Goal: Information Seeking & Learning: Find specific fact

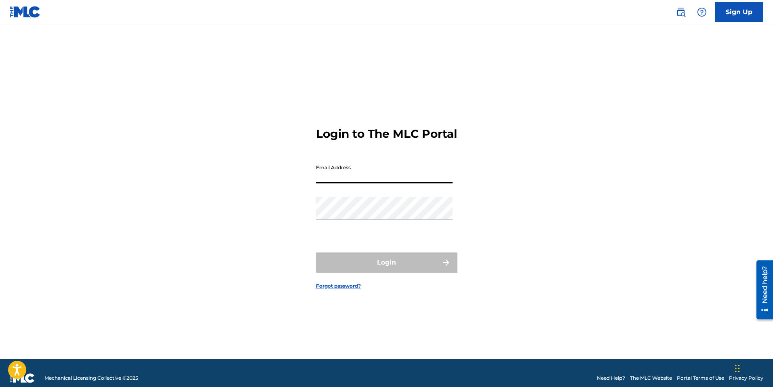
click at [438, 184] on input "Email Address" at bounding box center [384, 172] width 137 height 23
type input "[DOMAIN_NAME][EMAIL_ADDRESS][DOMAIN_NAME]"
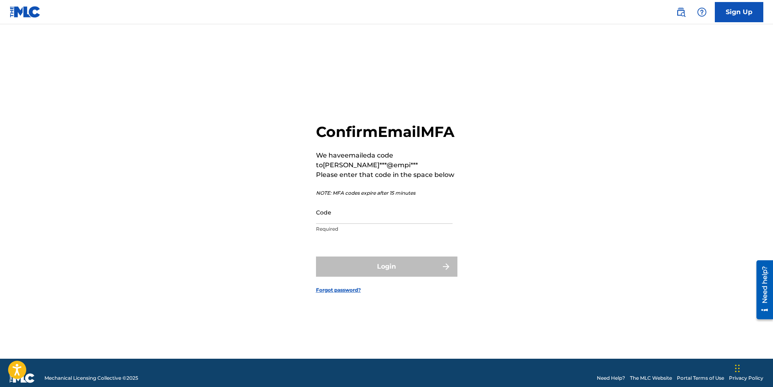
click at [377, 224] on input "Code" at bounding box center [384, 212] width 137 height 23
paste input "397937"
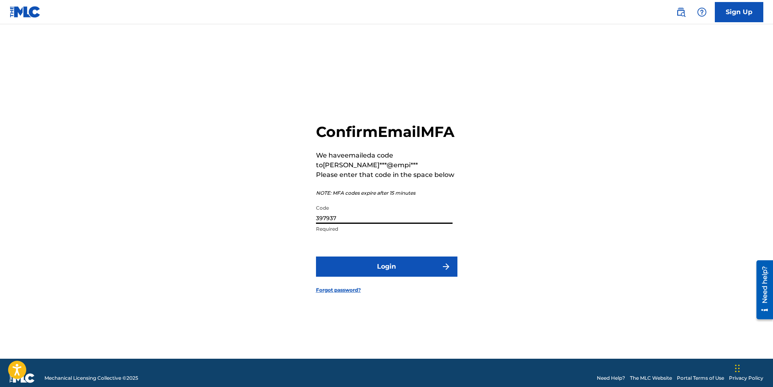
type input "397937"
click at [405, 277] on button "Login" at bounding box center [387, 267] width 142 height 20
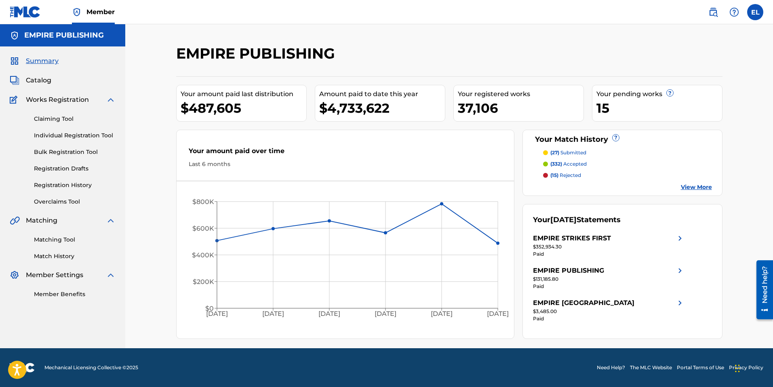
click at [709, 9] on img at bounding box center [714, 12] width 10 height 10
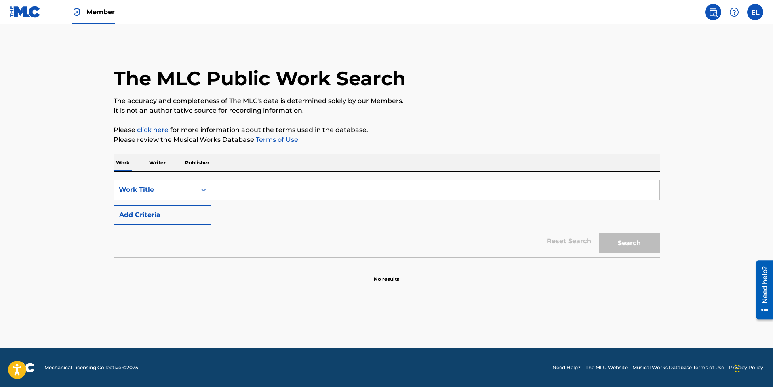
click at [153, 161] on p "Writer" at bounding box center [157, 162] width 21 height 17
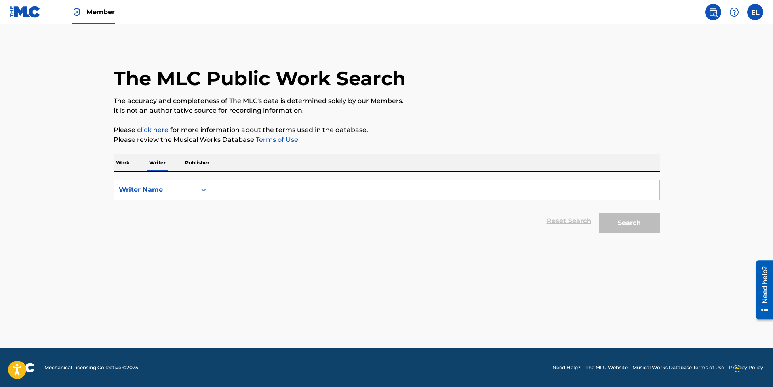
click at [239, 188] on input "Search Form" at bounding box center [435, 189] width 448 height 19
paste input "397937"
type input "397937"
click at [224, 188] on input "Search Form" at bounding box center [435, 189] width 448 height 19
paste input "Marlon Sean Cirker"
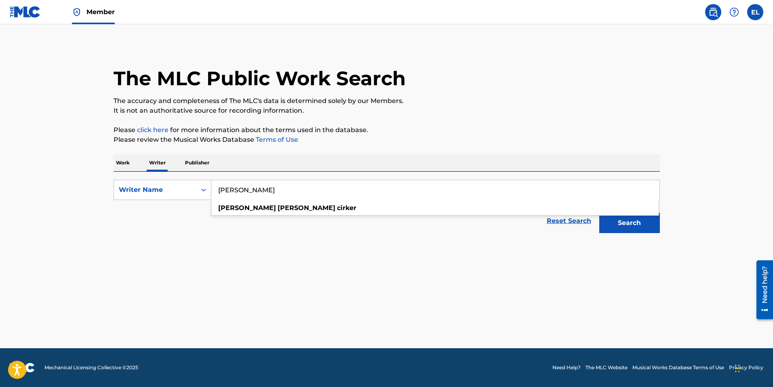
type input "Marlon Sean Cirker"
click at [628, 230] on button "Search" at bounding box center [630, 223] width 61 height 20
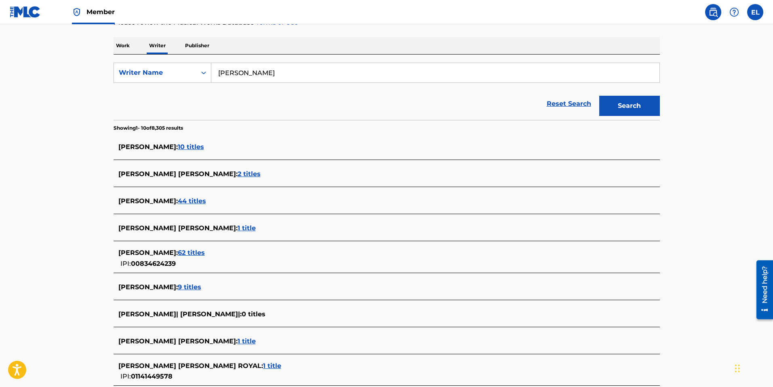
scroll to position [141, 0]
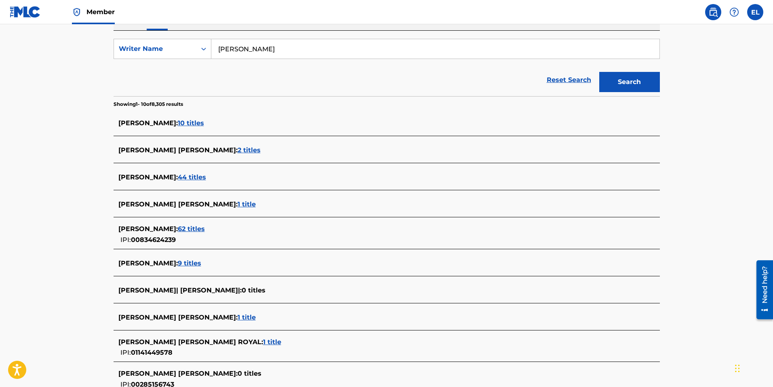
click at [205, 179] on span "44 titles" at bounding box center [192, 177] width 28 height 8
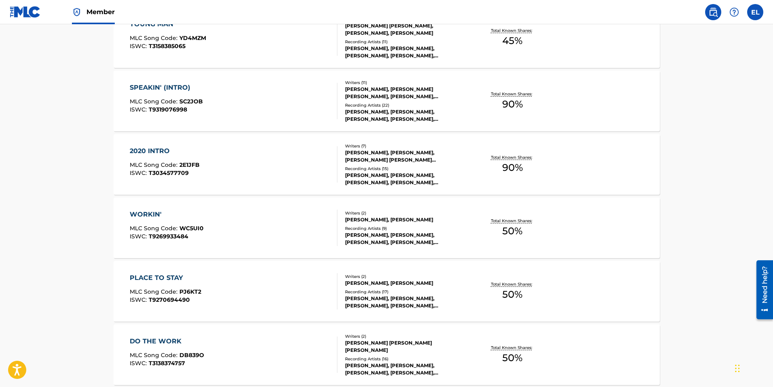
scroll to position [602, 0]
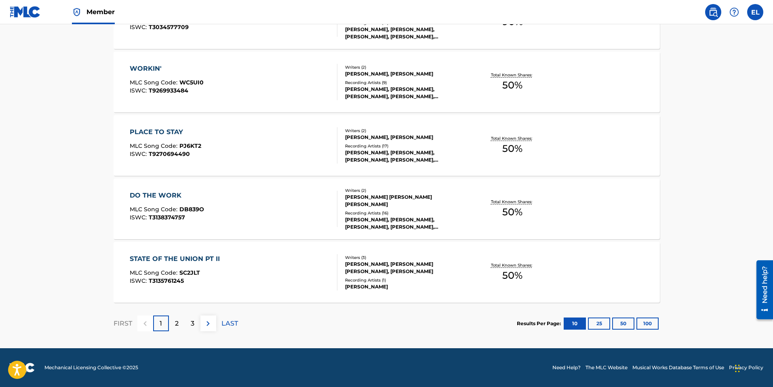
click at [646, 325] on button "100" at bounding box center [648, 324] width 22 height 12
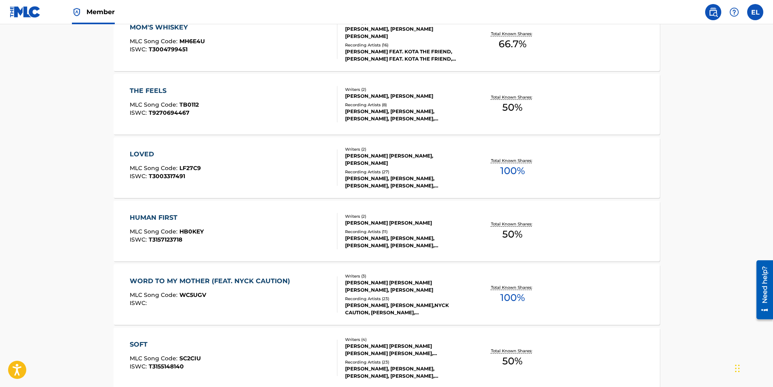
scroll to position [964, 0]
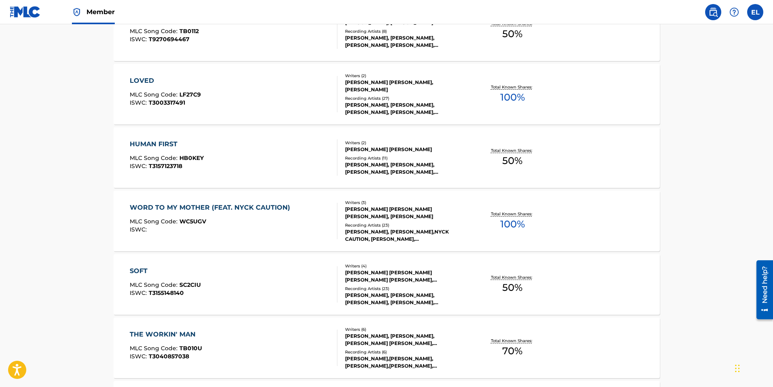
drag, startPoint x: 165, startPoint y: 334, endPoint x: 171, endPoint y: 334, distance: 5.3
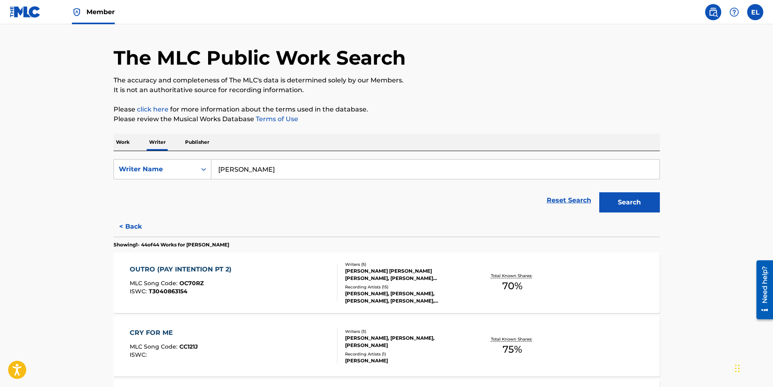
scroll to position [0, 0]
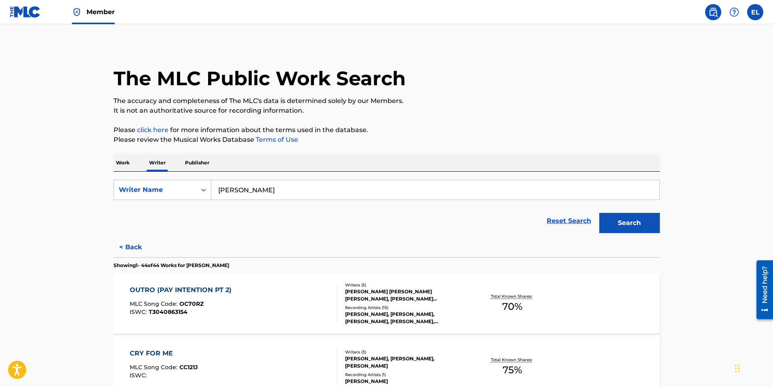
click at [129, 245] on button "< Back" at bounding box center [138, 247] width 49 height 20
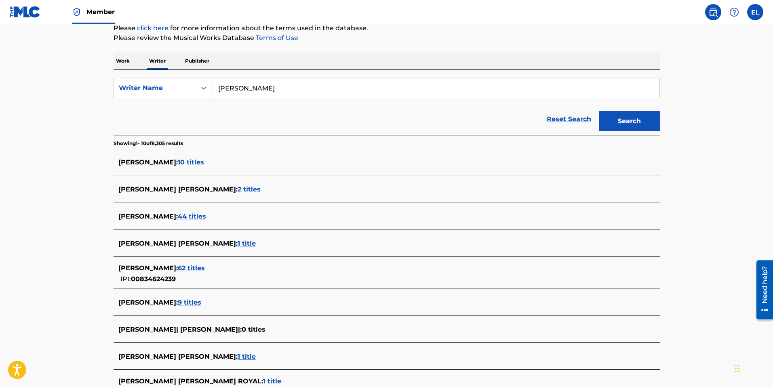
scroll to position [104, 0]
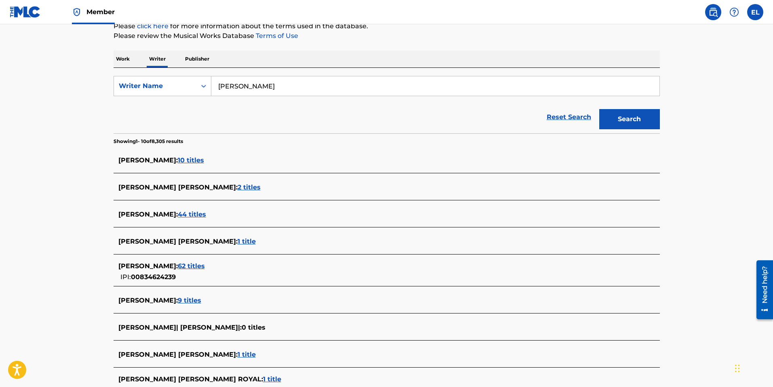
click at [205, 266] on span "62 titles" at bounding box center [191, 266] width 27 height 8
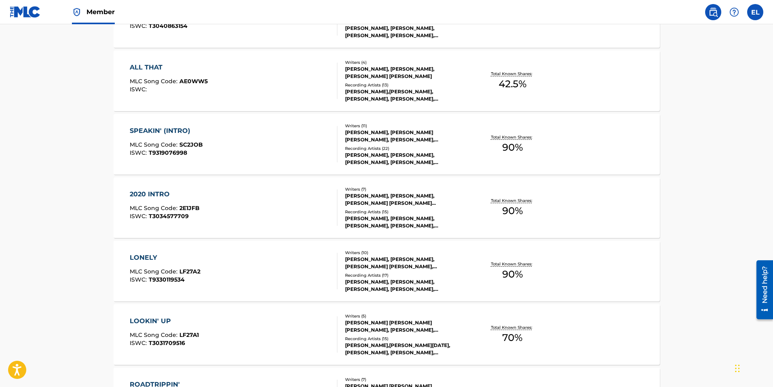
scroll to position [987, 0]
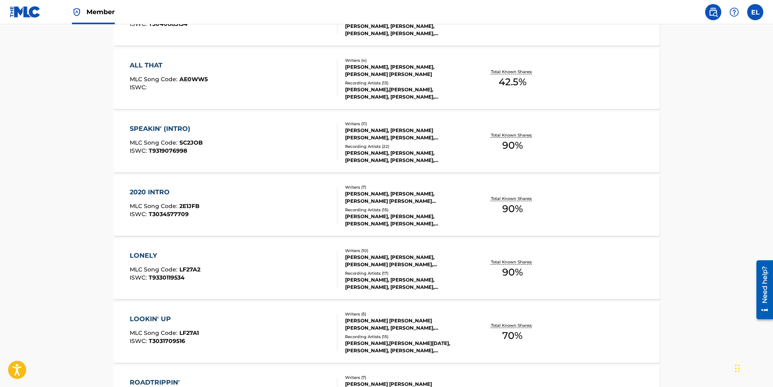
drag, startPoint x: 146, startPoint y: 252, endPoint x: 146, endPoint y: 277, distance: 25.1
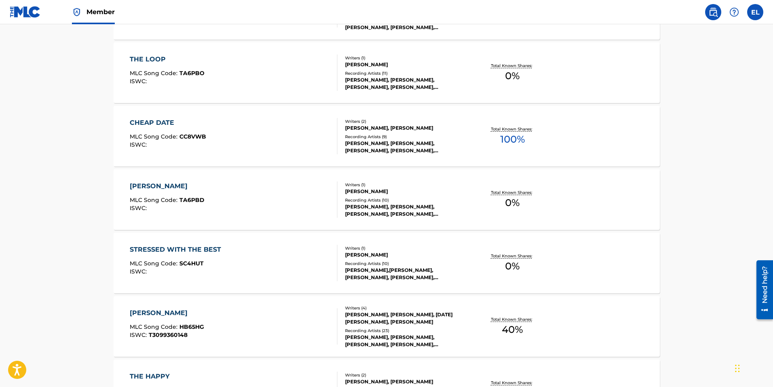
scroll to position [1741, 0]
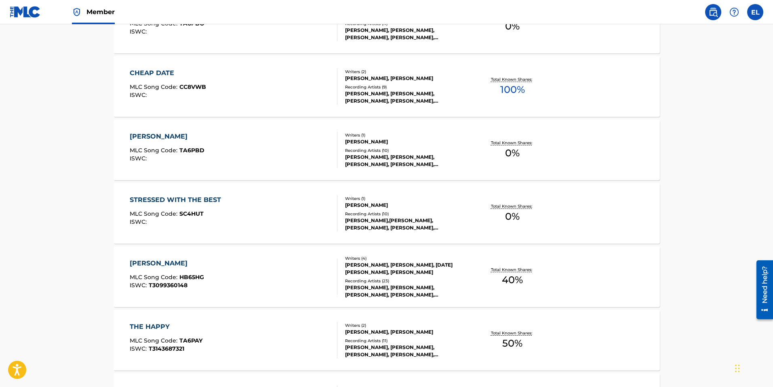
drag, startPoint x: 152, startPoint y: 324, endPoint x: 177, endPoint y: 329, distance: 25.1
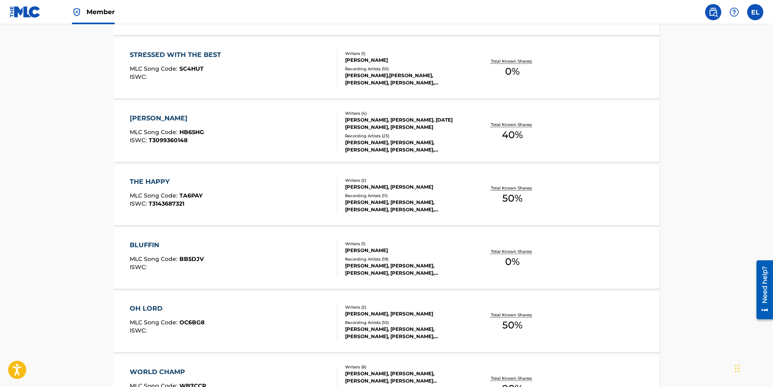
drag, startPoint x: 146, startPoint y: 309, endPoint x: 165, endPoint y: 318, distance: 20.8
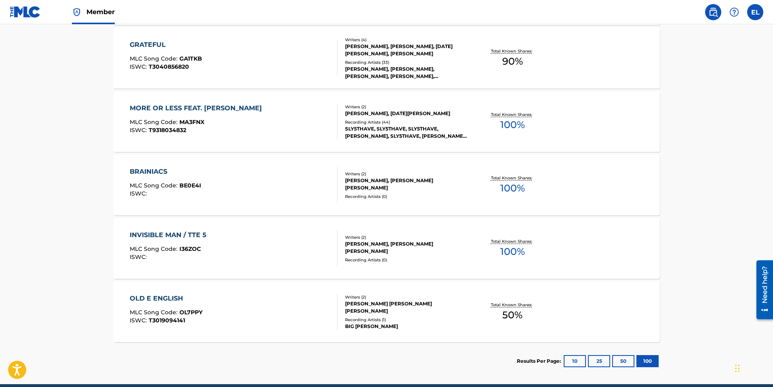
scroll to position [3870, 0]
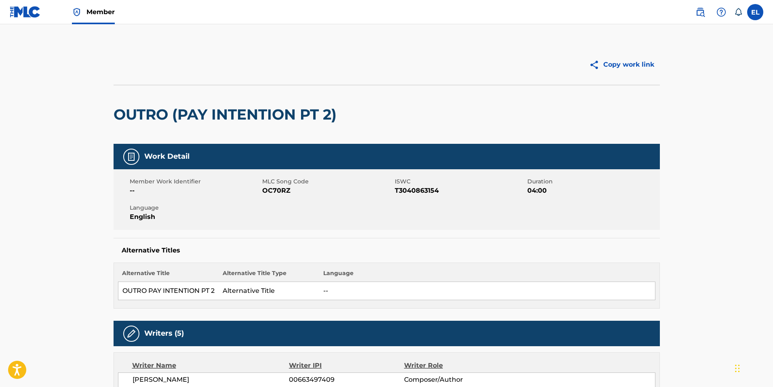
click at [280, 190] on span "OC70RZ" at bounding box center [327, 191] width 131 height 10
copy span "OC70RZ"
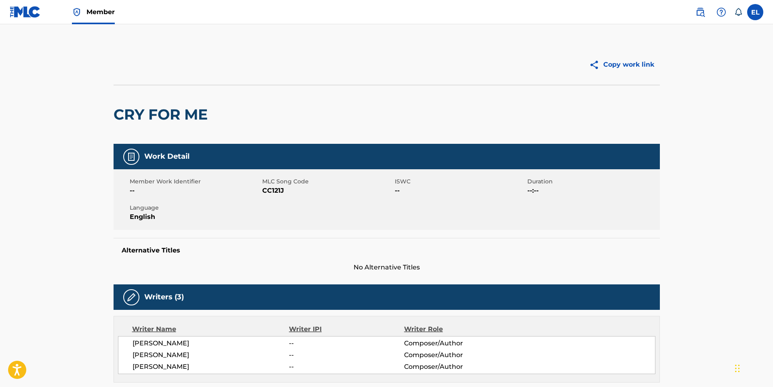
click at [269, 193] on span "CC121J" at bounding box center [327, 191] width 131 height 10
copy span "CC121J"
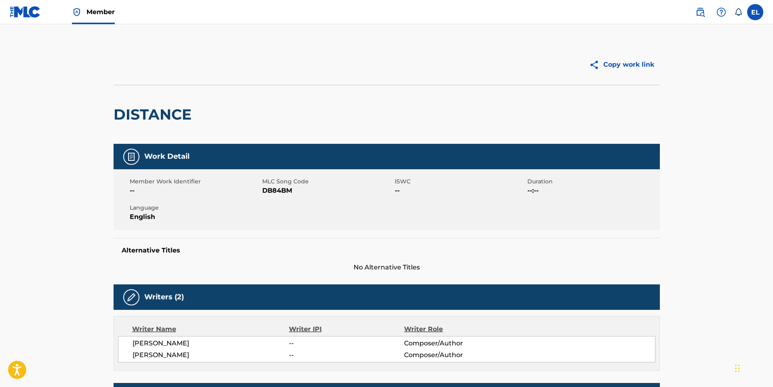
click at [279, 190] on span "DB84BM" at bounding box center [327, 191] width 131 height 10
copy span "DB84BM"
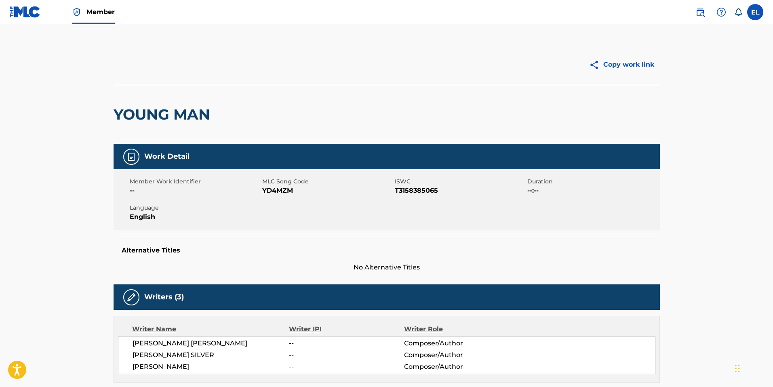
click at [281, 192] on span "YD4MZM" at bounding box center [327, 191] width 131 height 10
copy span "YD4MZM"
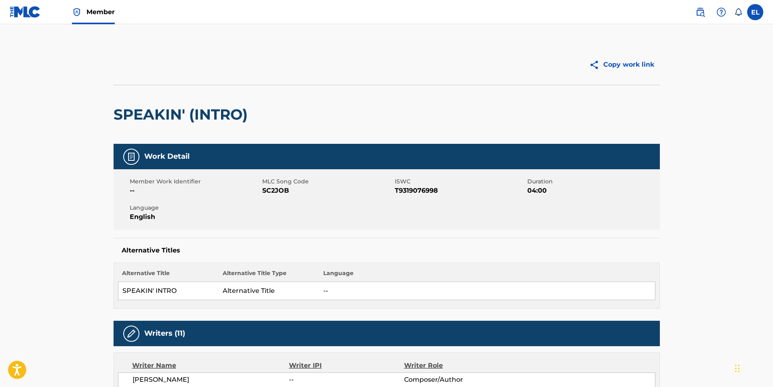
click at [277, 192] on span "SC2JOB" at bounding box center [327, 191] width 131 height 10
click at [278, 192] on span "SC2JOB" at bounding box center [327, 191] width 131 height 10
copy span "SC2JOB"
click at [430, 189] on span "T9319076998" at bounding box center [460, 191] width 131 height 10
click at [429, 190] on span "T9319076998" at bounding box center [460, 191] width 131 height 10
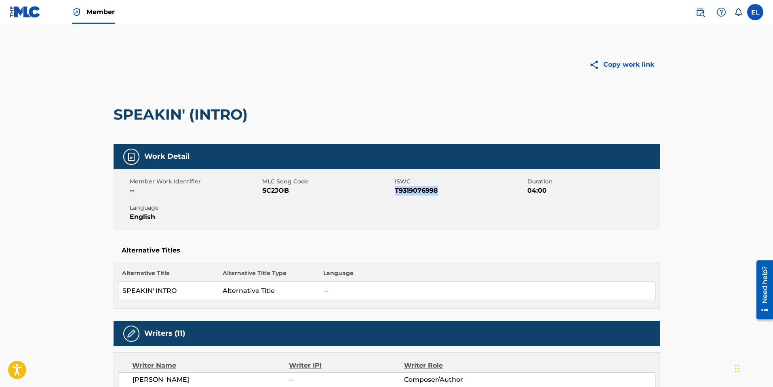
copy span "T9319076998"
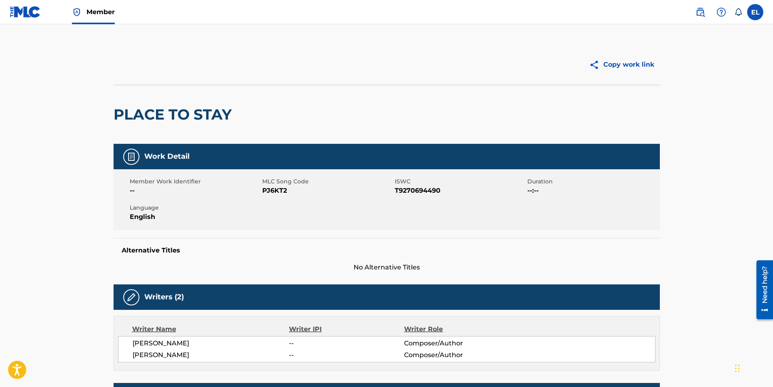
click at [272, 190] on span "PJ6KT2" at bounding box center [327, 191] width 131 height 10
copy span "PJ6KT2"
click at [276, 190] on span "DB839O" at bounding box center [327, 191] width 131 height 10
click at [277, 190] on span "DB839O" at bounding box center [327, 191] width 131 height 10
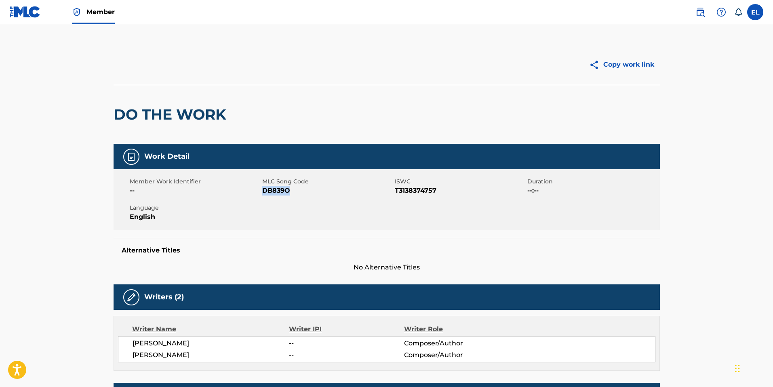
copy span "DB839O"
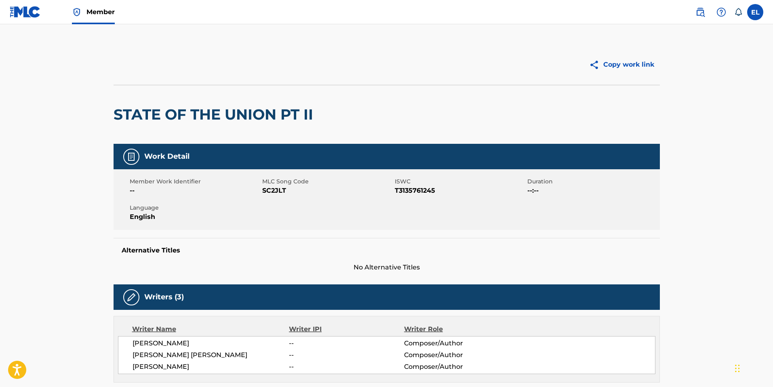
click at [274, 193] on span "SC2JLT" at bounding box center [327, 191] width 131 height 10
copy span "SC2JLT"
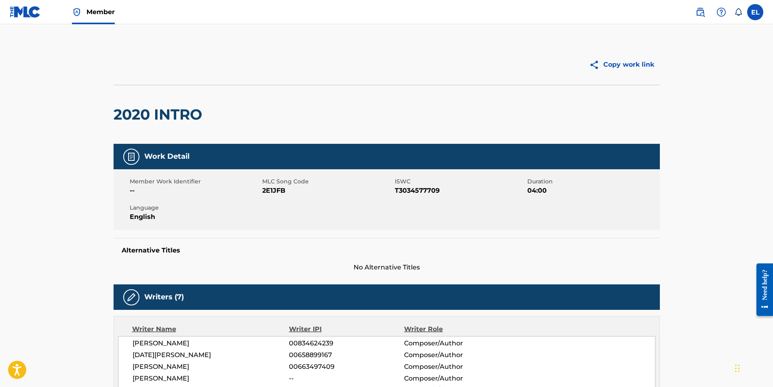
click at [275, 191] on span "2E1JFB" at bounding box center [327, 191] width 131 height 10
copy span "2E1JFB"
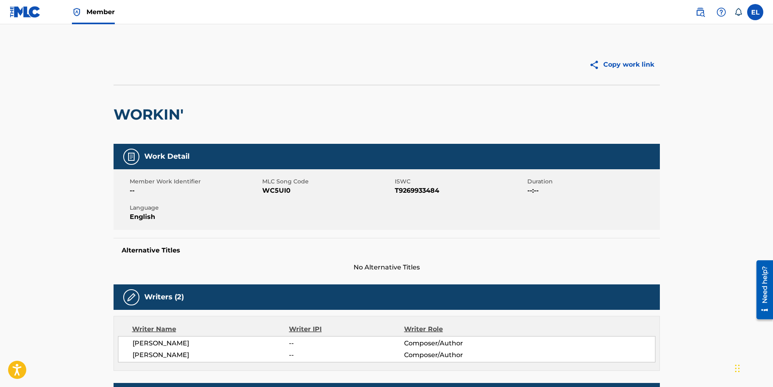
click at [284, 190] on span "WC5UI0" at bounding box center [327, 191] width 131 height 10
drag, startPoint x: 284, startPoint y: 190, endPoint x: 340, endPoint y: 194, distance: 55.5
click at [284, 190] on span "WC5UI0" at bounding box center [327, 191] width 131 height 10
copy span "WC5UI0"
click at [276, 189] on span "MH6E4U" at bounding box center [327, 191] width 131 height 10
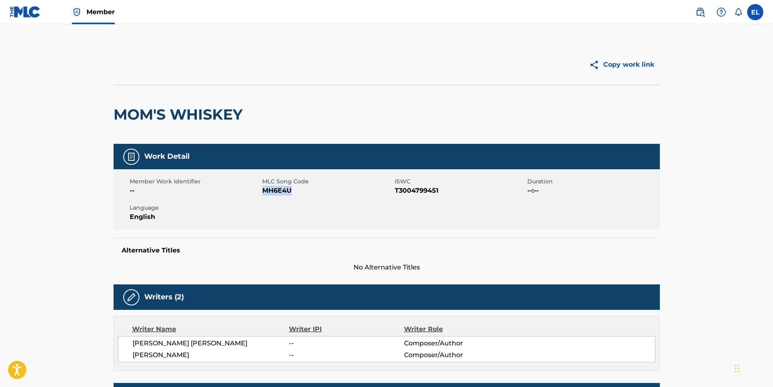
click at [276, 189] on span "MH6E4U" at bounding box center [327, 191] width 131 height 10
copy span "MH6E4U"
click at [274, 190] on span "PJ6KSS" at bounding box center [327, 191] width 131 height 10
copy span "PJ6KSS"
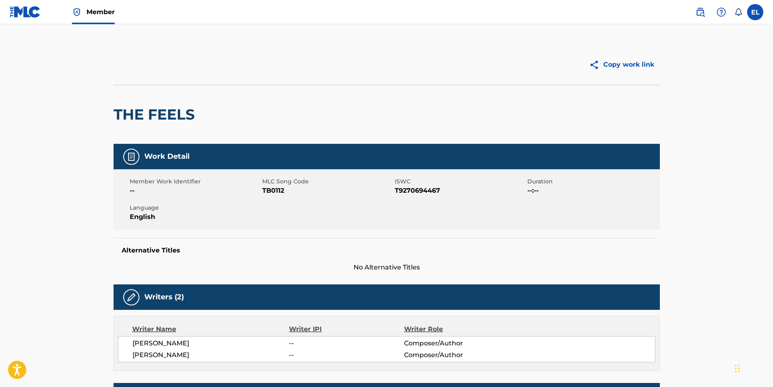
click at [271, 192] on span "TB0112" at bounding box center [327, 191] width 131 height 10
copy span "TB0112"
click at [281, 190] on span "LF27C9" at bounding box center [327, 191] width 131 height 10
click at [281, 191] on span "LF27C9" at bounding box center [327, 191] width 131 height 10
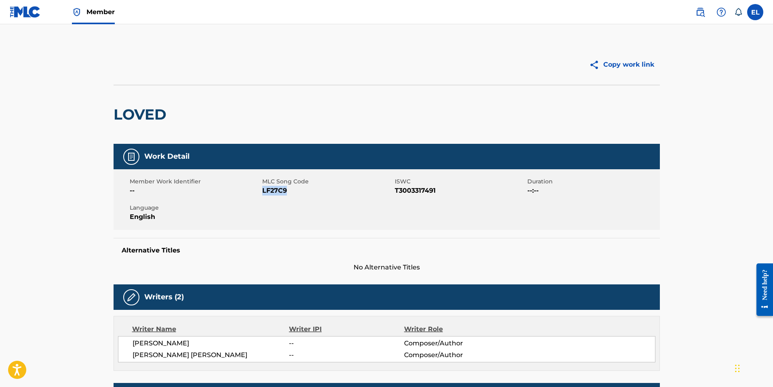
copy span "LF27C9"
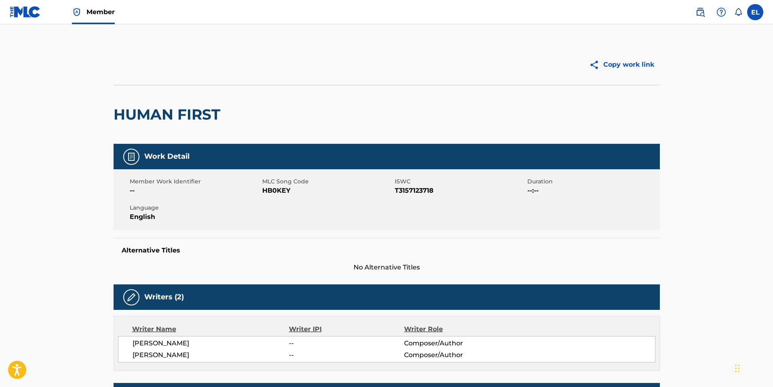
click at [274, 190] on span "HB0KEY" at bounding box center [327, 191] width 131 height 10
copy span "HB0KEY"
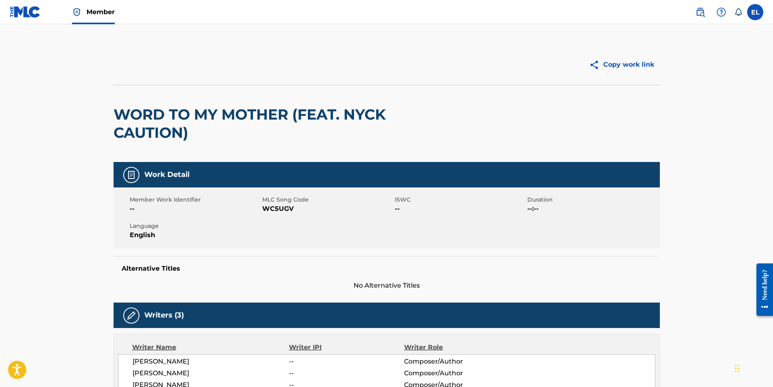
click at [280, 211] on span "WC5UGV" at bounding box center [327, 209] width 131 height 10
copy span "WC5UGV"
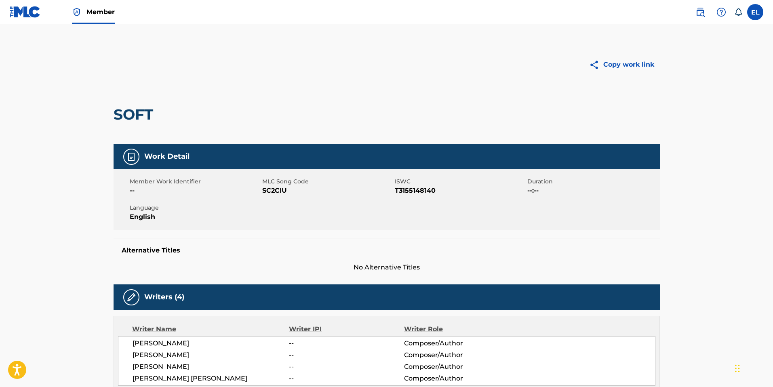
click at [277, 190] on span "SC2CIU" at bounding box center [327, 191] width 131 height 10
copy span "SC2CIU"
click at [269, 190] on span "TB010U" at bounding box center [327, 191] width 131 height 10
drag, startPoint x: 269, startPoint y: 190, endPoint x: 431, endPoint y: 216, distance: 164.1
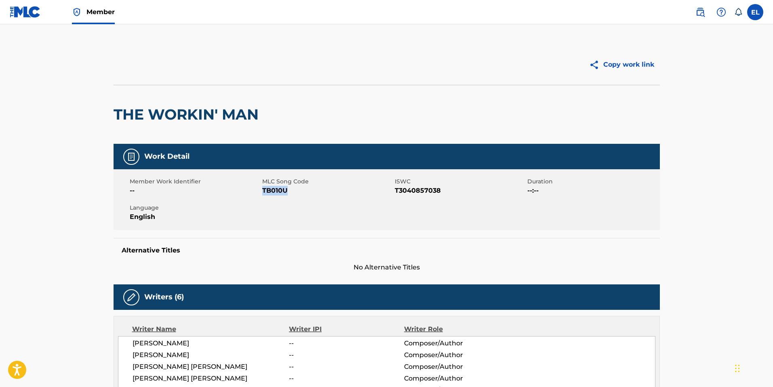
click at [270, 190] on span "TB010U" at bounding box center [327, 191] width 131 height 10
copy span "TB010U"
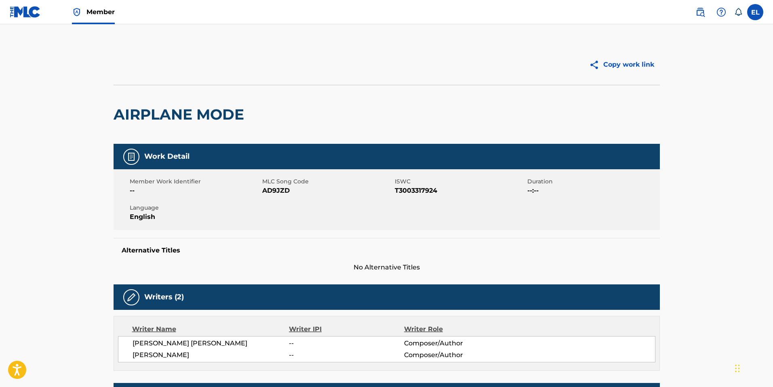
click at [282, 189] on span "AD9JZD" at bounding box center [327, 191] width 131 height 10
copy span "AD9JZD"
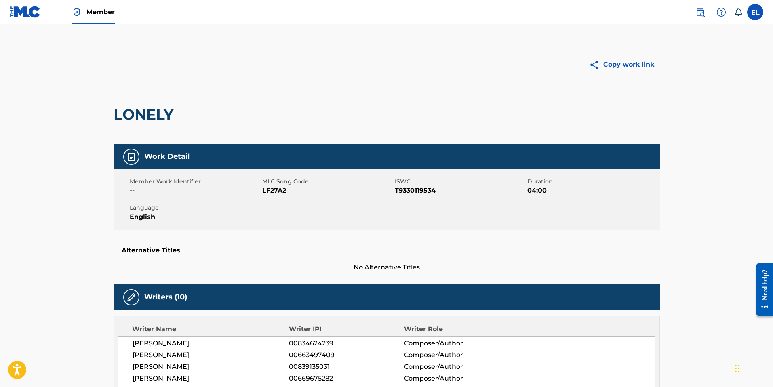
click at [270, 191] on span "LF27A2" at bounding box center [327, 191] width 131 height 10
copy span "LF27A2"
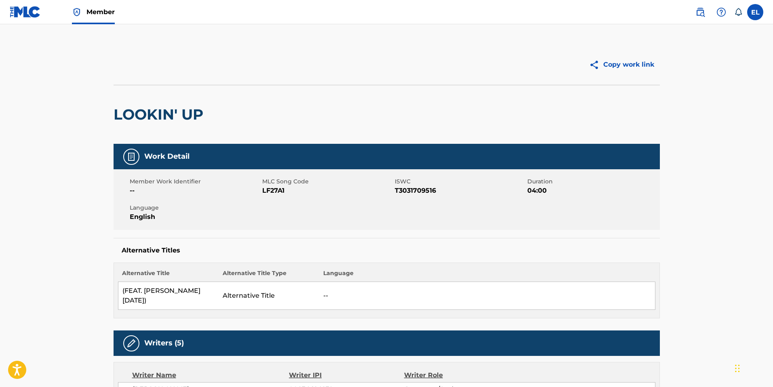
click at [272, 190] on span "LF27A1" at bounding box center [327, 191] width 131 height 10
drag, startPoint x: 272, startPoint y: 190, endPoint x: 373, endPoint y: 204, distance: 102.1
click at [272, 190] on span "LF27A1" at bounding box center [327, 191] width 131 height 10
copy span "LF27A1"
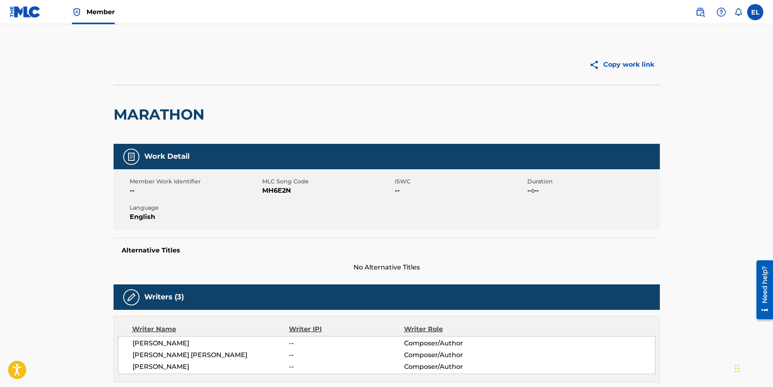
click at [286, 193] on span "MH6E2N" at bounding box center [327, 191] width 131 height 10
copy span "MH6E2N"
click at [275, 185] on span "MLC Song Code" at bounding box center [327, 181] width 131 height 8
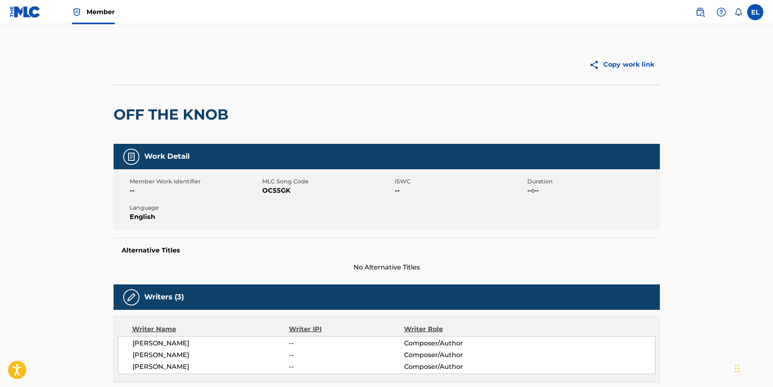
click at [277, 194] on span "OC55GK" at bounding box center [327, 191] width 131 height 10
copy span "OC55GK"
click at [276, 190] on span "LF27AQ" at bounding box center [327, 191] width 131 height 10
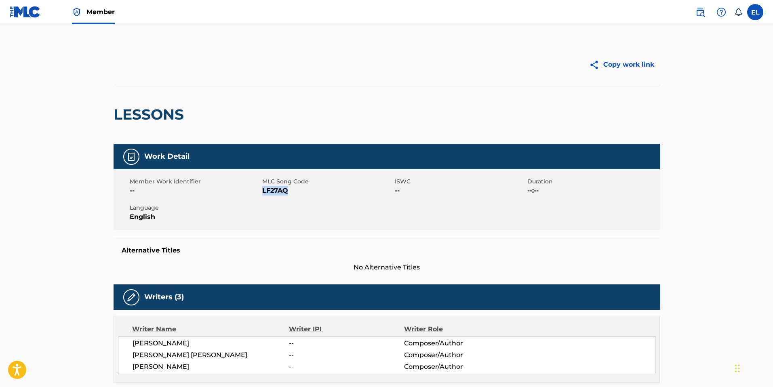
drag, startPoint x: 276, startPoint y: 190, endPoint x: 295, endPoint y: 184, distance: 20.1
click at [276, 190] on span "LF27AQ" at bounding box center [327, 191] width 131 height 10
copy span "LF27AQ"
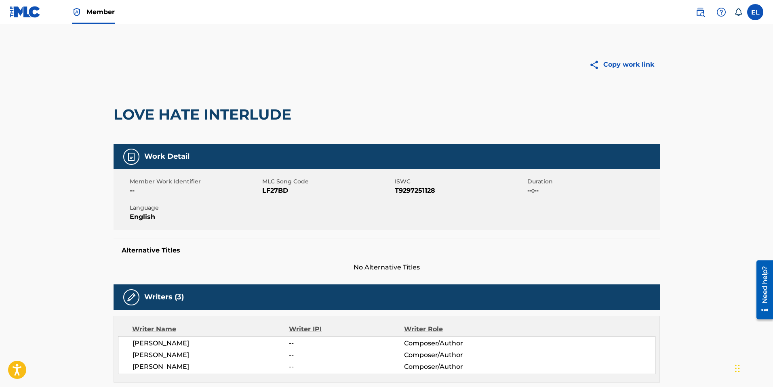
click at [277, 190] on span "LF27BD" at bounding box center [327, 191] width 131 height 10
copy span "LF27BD"
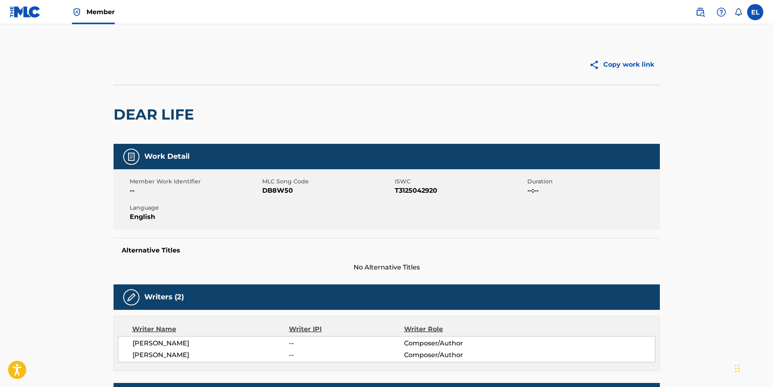
click at [279, 190] on span "DB8W50" at bounding box center [327, 191] width 131 height 10
drag, startPoint x: 279, startPoint y: 190, endPoint x: 395, endPoint y: 203, distance: 116.3
click at [279, 191] on span "DB8W50" at bounding box center [327, 191] width 131 height 10
copy span "DB8W50"
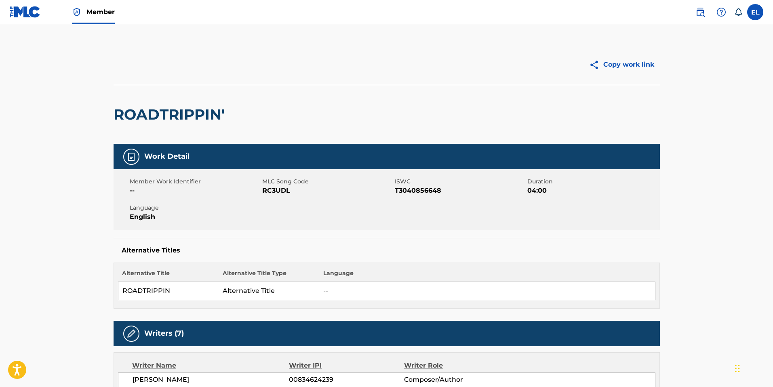
click at [271, 188] on span "RC3UDL" at bounding box center [327, 191] width 131 height 10
drag, startPoint x: 271, startPoint y: 189, endPoint x: 311, endPoint y: 204, distance: 42.7
click at [271, 189] on span "RC3UDL" at bounding box center [327, 191] width 131 height 10
copy span "RC3UDL"
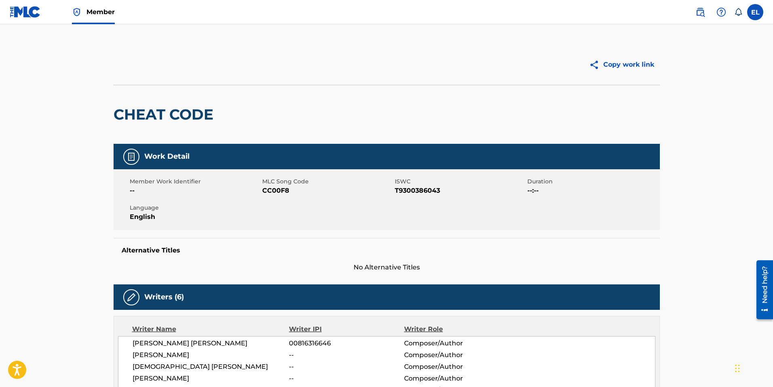
click at [266, 191] on span "CC00F8" at bounding box center [327, 191] width 131 height 10
drag, startPoint x: 266, startPoint y: 191, endPoint x: 305, endPoint y: 199, distance: 39.1
click at [266, 191] on span "CC00F8" at bounding box center [327, 191] width 131 height 10
copy span "CC00F8"
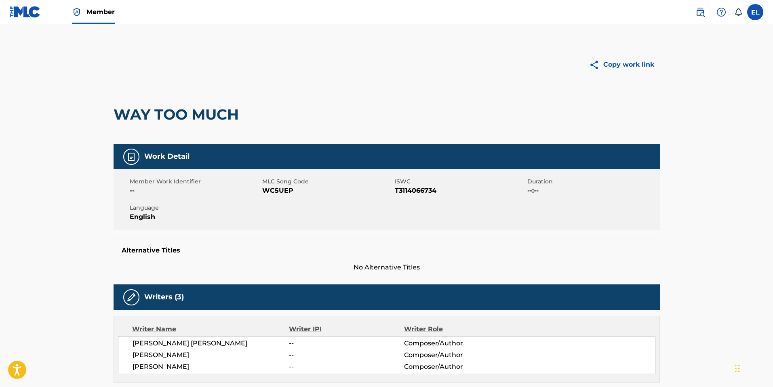
click at [275, 188] on span "WC5UEP" at bounding box center [327, 191] width 131 height 10
copy span "WC5UEP"
click at [284, 189] on span "BD4GW7" at bounding box center [327, 191] width 131 height 10
drag, startPoint x: 284, startPoint y: 189, endPoint x: 296, endPoint y: 196, distance: 13.4
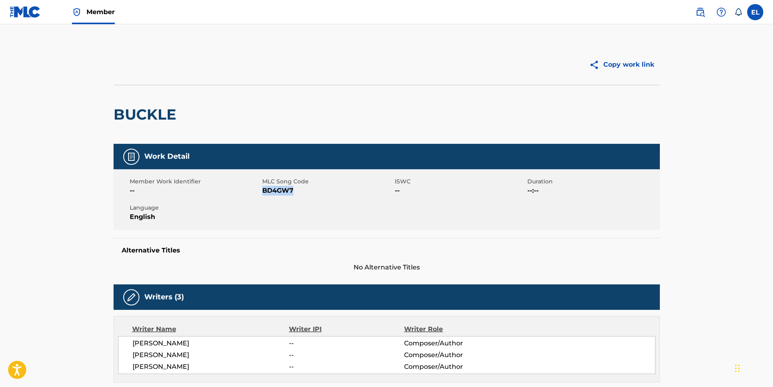
click at [283, 189] on span "BD4GW7" at bounding box center [327, 191] width 131 height 10
copy span "BD4GW7"
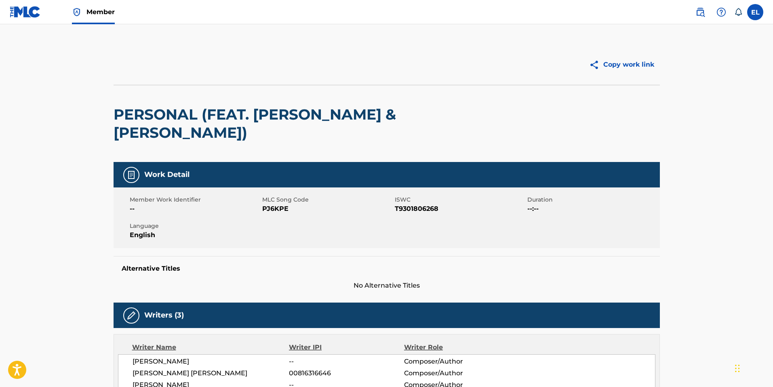
click at [278, 207] on span "PJ6KPE" at bounding box center [327, 209] width 131 height 10
copy span "PJ6KPE"
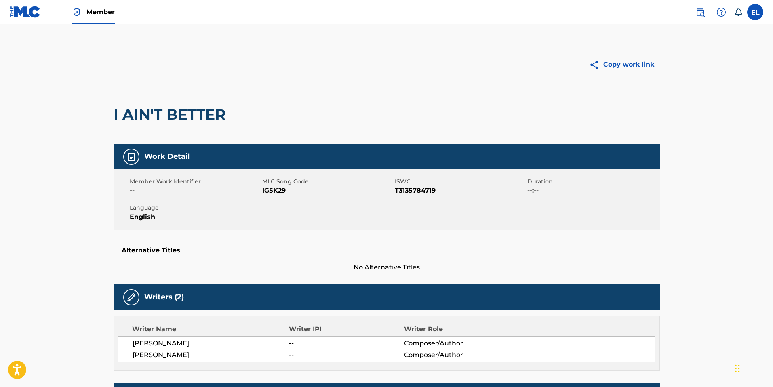
click at [272, 190] on span "IG5K29" at bounding box center [327, 191] width 131 height 10
copy span "IG5K29"
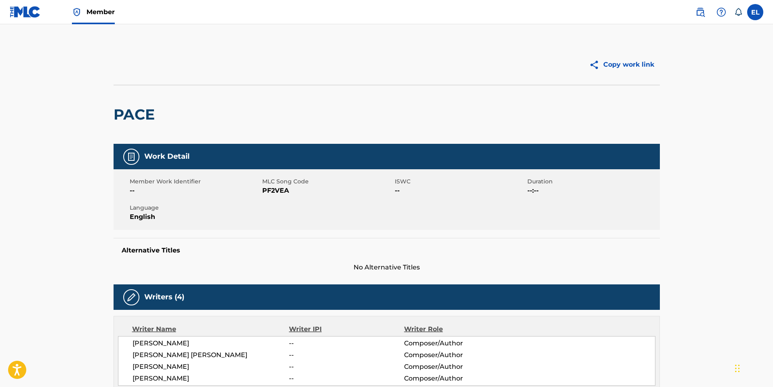
click at [275, 191] on span "PF2VEA" at bounding box center [327, 191] width 131 height 10
copy span "PF2VEA"
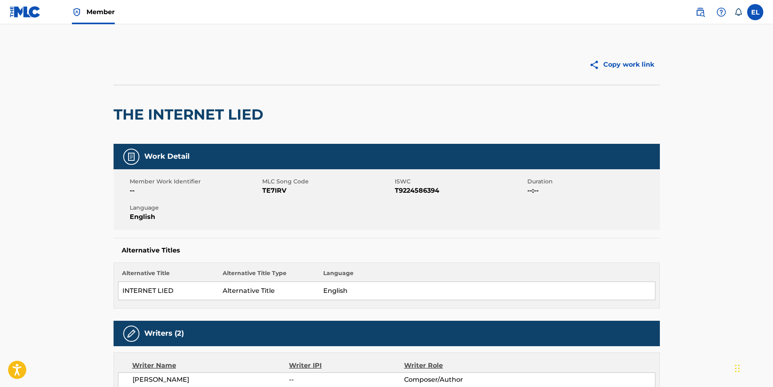
click at [277, 191] on span "TE7IRV" at bounding box center [327, 191] width 131 height 10
drag, startPoint x: 277, startPoint y: 191, endPoint x: 343, endPoint y: 197, distance: 66.6
click at [277, 191] on span "TE7IRV" at bounding box center [327, 191] width 131 height 10
copy span "TE7IRV"
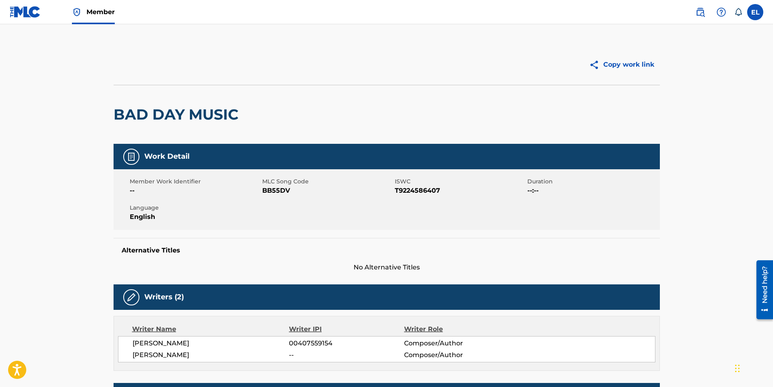
click at [277, 188] on span "BB55DV" at bounding box center [327, 191] width 131 height 10
copy span "BB55DV"
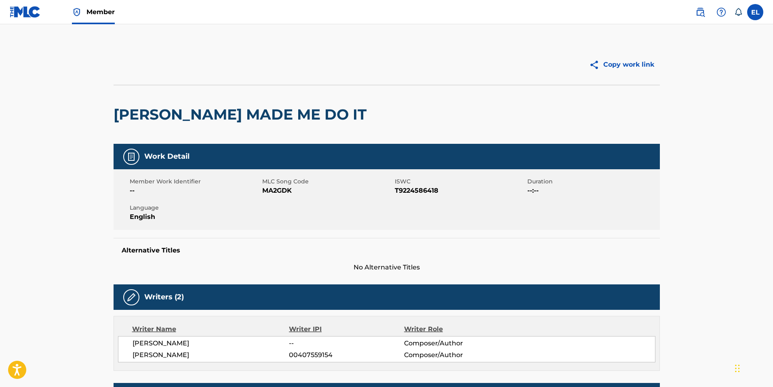
click at [259, 192] on span "--" at bounding box center [195, 191] width 131 height 10
drag, startPoint x: 259, startPoint y: 192, endPoint x: 270, endPoint y: 190, distance: 10.6
click at [262, 192] on div "Member Work Identifier -- MLC Song Code MA2GDK ISWC T9224586418 Duration --:-- …" at bounding box center [387, 199] width 547 height 61
click at [270, 190] on span "MA2GDK" at bounding box center [327, 191] width 131 height 10
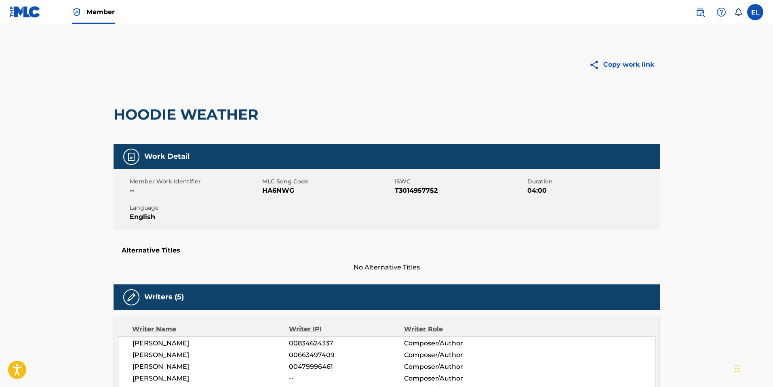
click at [282, 191] on span "HA6NWG" at bounding box center [327, 191] width 131 height 10
drag, startPoint x: 282, startPoint y: 191, endPoint x: 371, endPoint y: 205, distance: 90.1
click at [282, 191] on span "HA6NWG" at bounding box center [327, 191] width 131 height 10
copy span "HA6NWG"
click at [287, 191] on span "DB3Z86" at bounding box center [327, 191] width 131 height 10
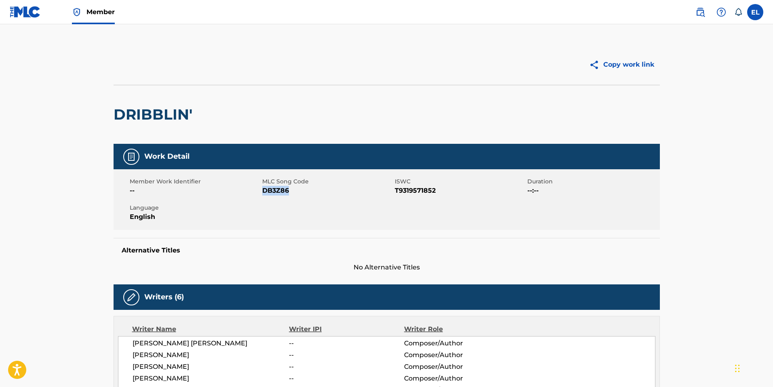
click at [287, 190] on span "DB3Z86" at bounding box center [327, 191] width 131 height 10
copy span "DB3Z86"
click at [403, 186] on span "T9319571852" at bounding box center [460, 191] width 131 height 10
copy span "T9319571852"
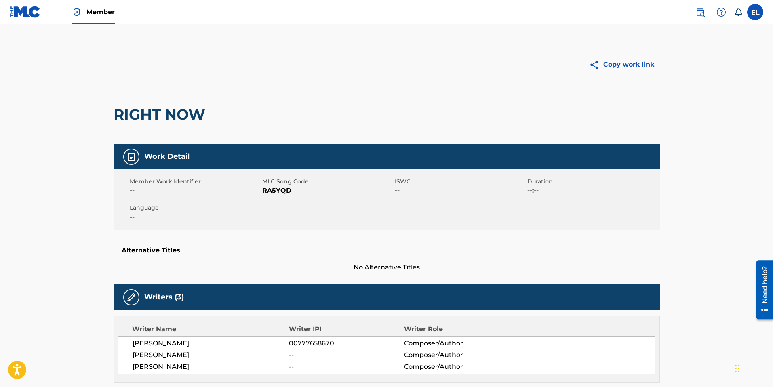
click at [279, 191] on span "RA5YQD" at bounding box center [327, 191] width 131 height 10
click at [277, 192] on span "RA5JNT" at bounding box center [327, 191] width 131 height 10
copy span "RA5JNT"
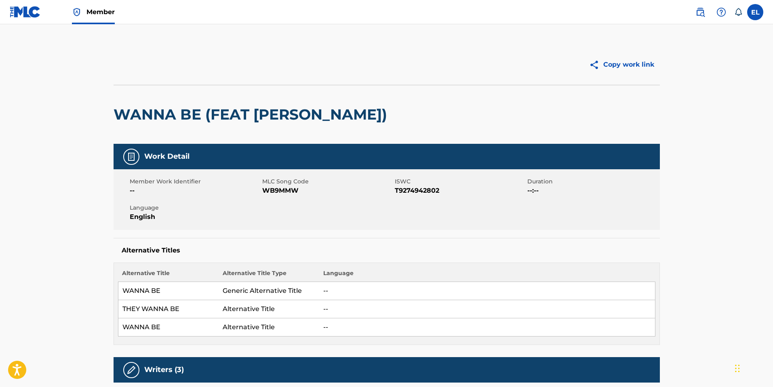
click at [283, 188] on span "WB9MMW" at bounding box center [327, 191] width 131 height 10
copy span "WB9MMW"
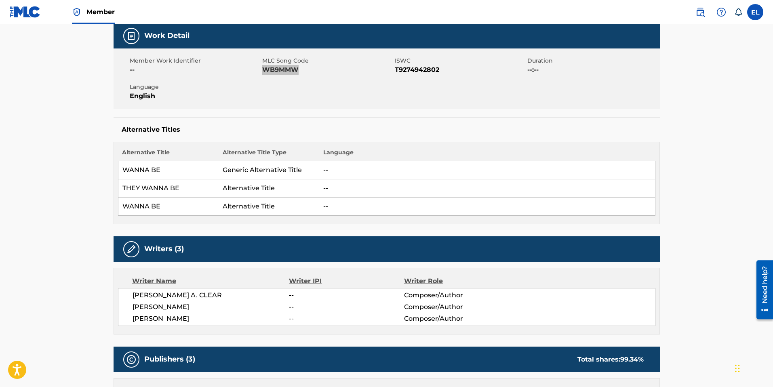
scroll to position [151, 0]
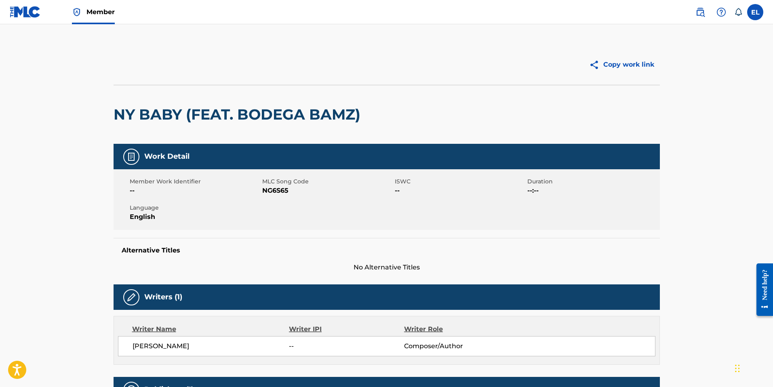
click at [279, 190] on span "NG6S65" at bounding box center [327, 191] width 131 height 10
copy span "NG6S65"
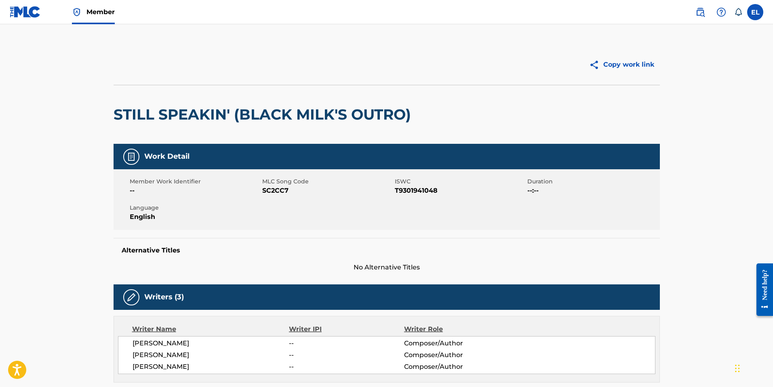
click at [273, 189] on span "SC2CC7" at bounding box center [327, 191] width 131 height 10
copy span "SC2CC7"
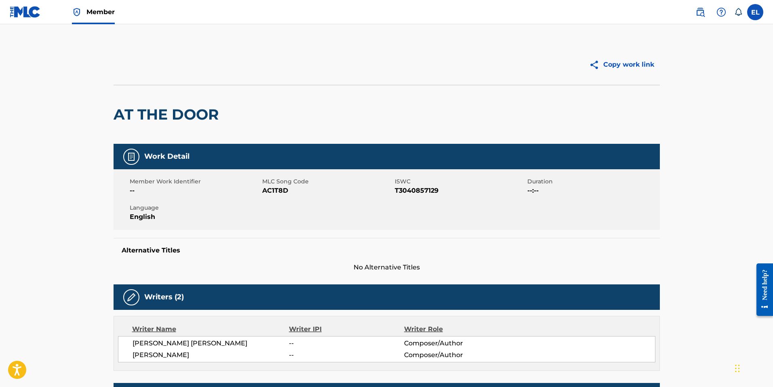
click at [266, 186] on span "AC1T8D" at bounding box center [327, 191] width 131 height 10
copy span "AC1T8D"
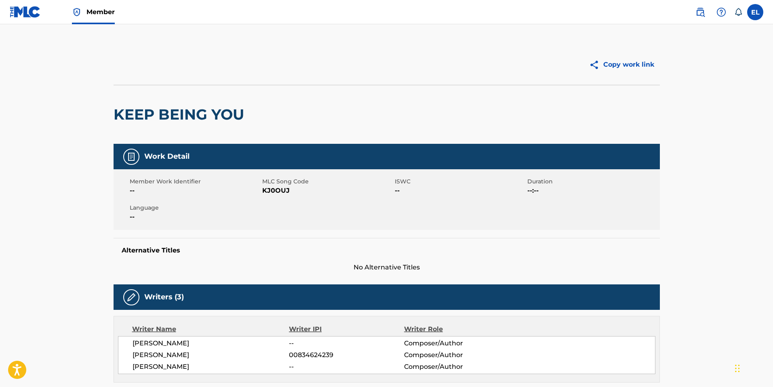
click at [283, 194] on span "KJ0OUJ" at bounding box center [327, 191] width 131 height 10
click at [282, 193] on span "KJ0OUJ" at bounding box center [327, 191] width 131 height 10
copy span "KJ0OUJ"
click at [274, 192] on span "AE5VMD" at bounding box center [327, 191] width 131 height 10
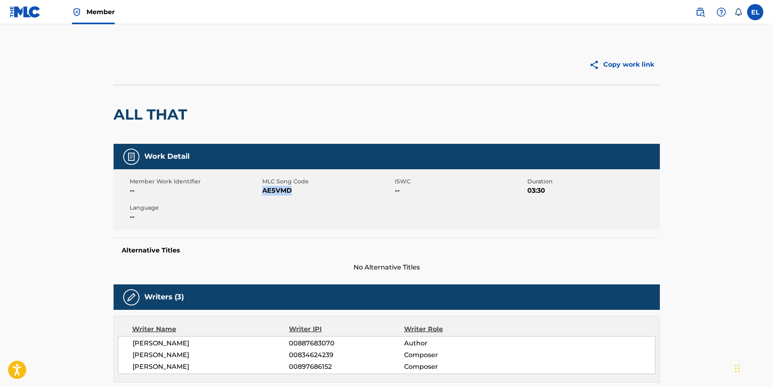
drag, startPoint x: 274, startPoint y: 191, endPoint x: 758, endPoint y: 268, distance: 490.1
click at [274, 192] on span "AE5VMD" at bounding box center [327, 191] width 131 height 10
copy span "AE5VMD"
click at [277, 188] on span "SI13ML" at bounding box center [327, 191] width 131 height 10
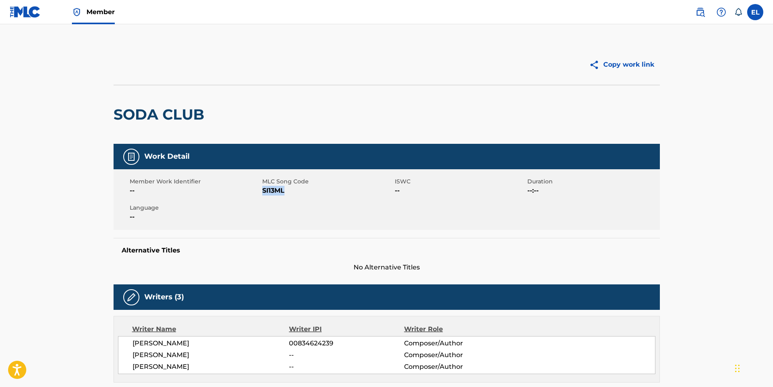
copy span "SI13ML"
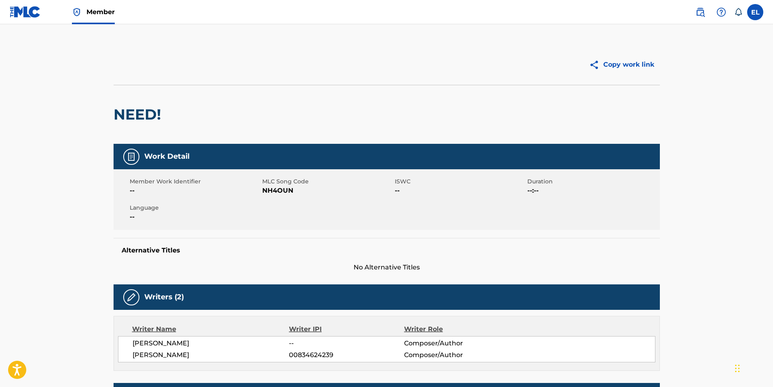
click at [267, 183] on span "MLC Song Code" at bounding box center [327, 181] width 131 height 8
click at [273, 191] on span "NH4OUN" at bounding box center [327, 191] width 131 height 10
copy span "NH4OUN"
click at [277, 192] on span "TB8384" at bounding box center [327, 191] width 131 height 10
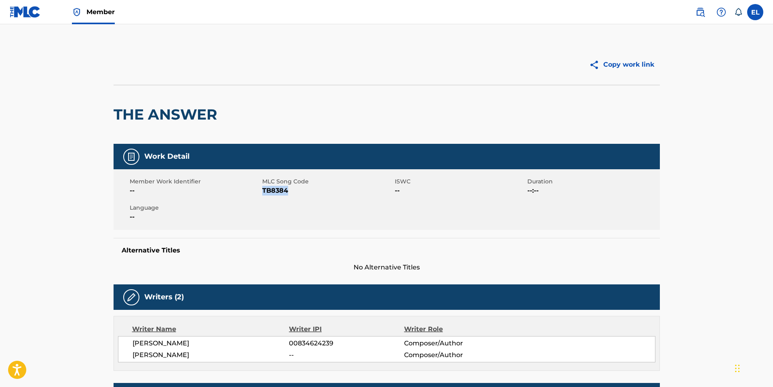
click at [277, 193] on span "TB8384" at bounding box center [327, 191] width 131 height 10
copy span "TB8384"
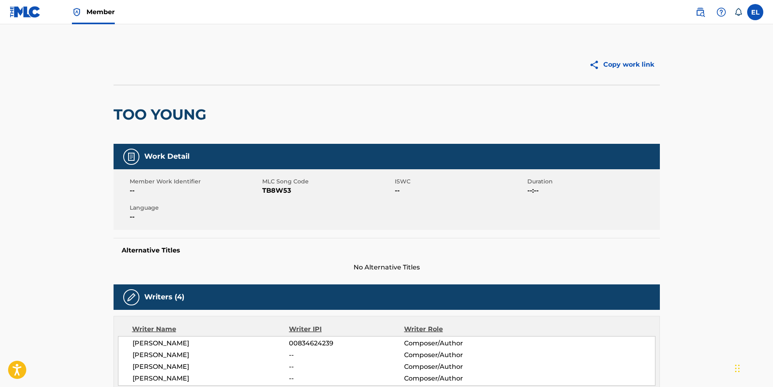
click at [275, 188] on span "TB8W53" at bounding box center [327, 191] width 131 height 10
copy span "TB8W53"
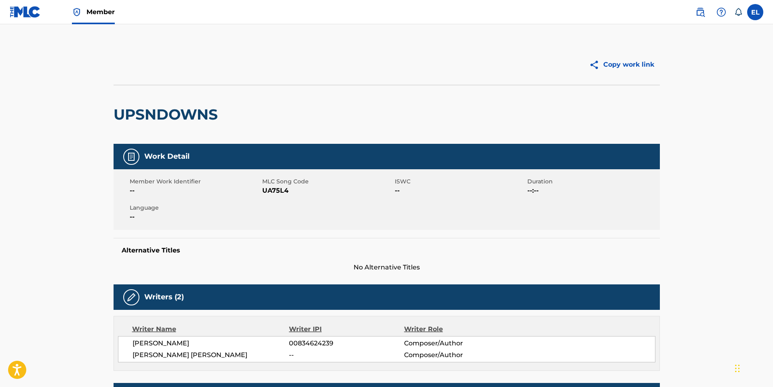
click at [266, 189] on span "UA75L4" at bounding box center [327, 191] width 131 height 10
drag, startPoint x: 266, startPoint y: 189, endPoint x: 642, endPoint y: 253, distance: 381.4
click at [266, 190] on span "UA75L4" at bounding box center [327, 191] width 131 height 10
copy span "UA75L4"
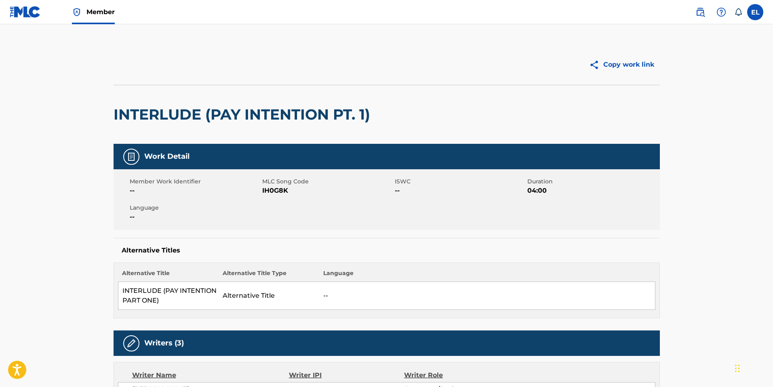
click at [276, 188] on span "IH0G8K" at bounding box center [327, 191] width 131 height 10
copy span "IH0G8K"
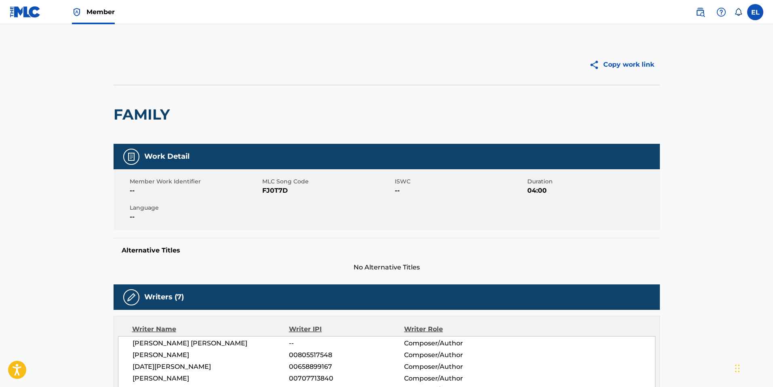
click at [270, 190] on span "FJ0T7D" at bounding box center [327, 191] width 131 height 10
drag, startPoint x: 270, startPoint y: 190, endPoint x: 300, endPoint y: 189, distance: 29.1
click at [270, 190] on span "FJ0T7D" at bounding box center [327, 191] width 131 height 10
copy span "FJ0T7D"
click at [275, 187] on span "GD9951" at bounding box center [327, 191] width 131 height 10
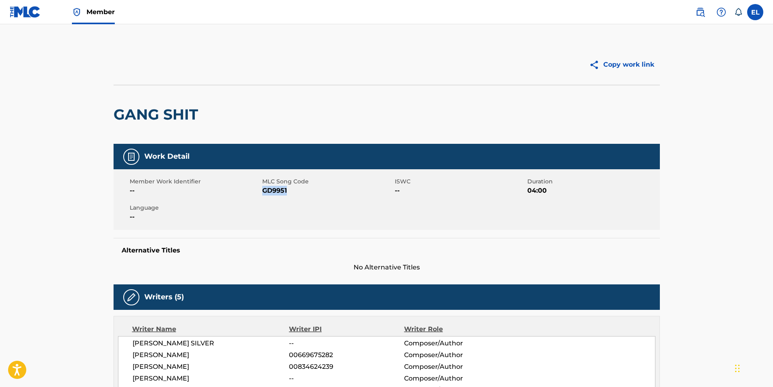
click at [275, 187] on span "GD9951" at bounding box center [327, 191] width 131 height 10
copy span "GD9951"
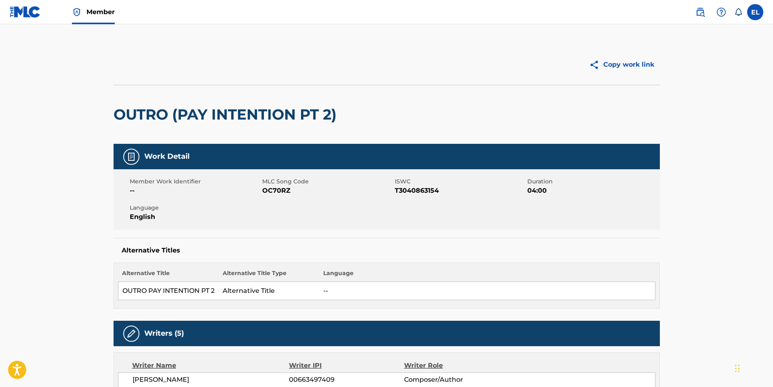
click at [273, 190] on span "OC70RZ" at bounding box center [327, 191] width 131 height 10
drag, startPoint x: 273, startPoint y: 190, endPoint x: 302, endPoint y: 187, distance: 29.3
click at [273, 190] on span "OC70RZ" at bounding box center [327, 191] width 131 height 10
copy span "OC70RZ"
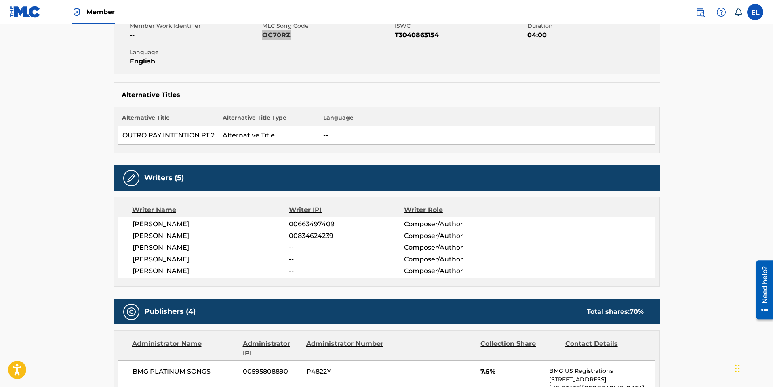
scroll to position [160, 0]
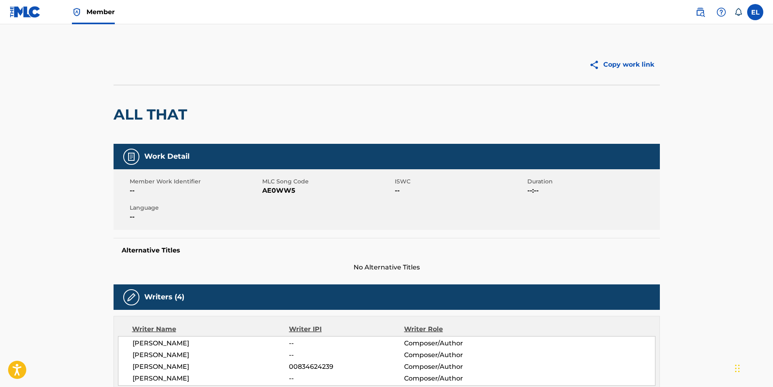
click at [283, 189] on span "AE0WW5" at bounding box center [327, 191] width 131 height 10
drag, startPoint x: 283, startPoint y: 189, endPoint x: 289, endPoint y: 190, distance: 5.7
click at [283, 189] on span "AE0WW5" at bounding box center [327, 191] width 131 height 10
copy span "AE0WW5"
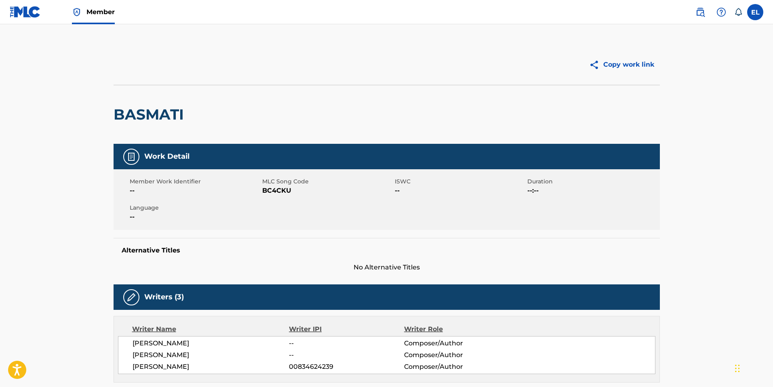
click at [279, 193] on span "BC4CKU" at bounding box center [327, 191] width 131 height 10
copy span "BC4CKU"
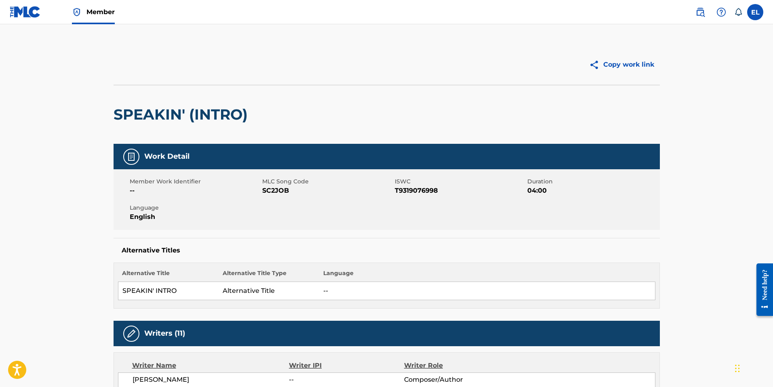
click at [266, 192] on span "SC2JOB" at bounding box center [327, 191] width 131 height 10
click at [264, 192] on span "SC2JOB" at bounding box center [327, 191] width 131 height 10
copy span "SC2JOB"
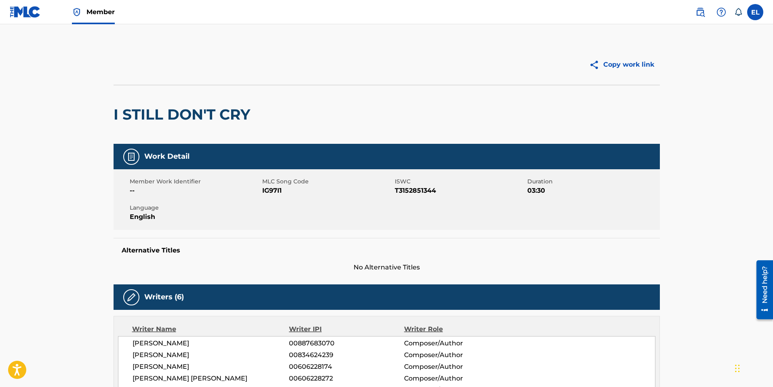
click at [266, 188] on span "IG97I1" at bounding box center [327, 191] width 131 height 10
copy span "IG97I1"
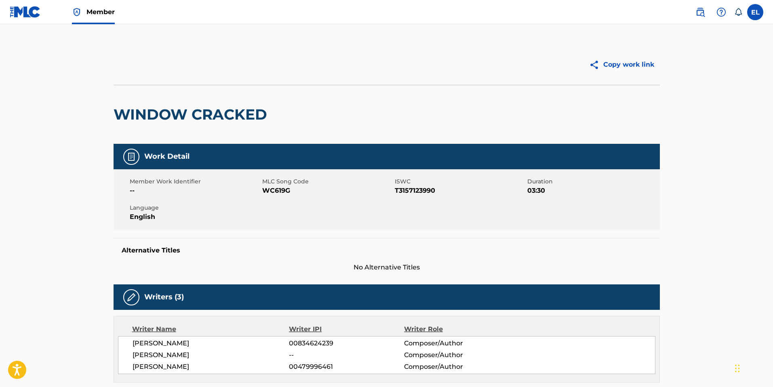
click at [275, 189] on span "WC619G" at bounding box center [327, 191] width 131 height 10
copy span "WC619G"
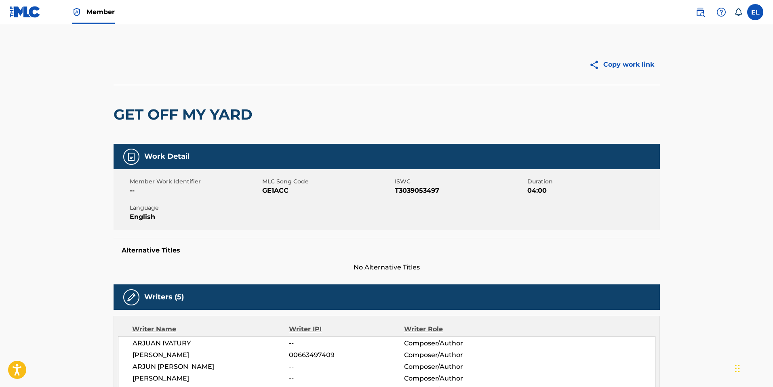
click at [283, 191] on span "GE1ACC" at bounding box center [327, 191] width 131 height 10
drag, startPoint x: 283, startPoint y: 191, endPoint x: 287, endPoint y: 192, distance: 4.1
click at [283, 192] on span "GE1ACC" at bounding box center [327, 191] width 131 height 10
copy span "GE1ACC"
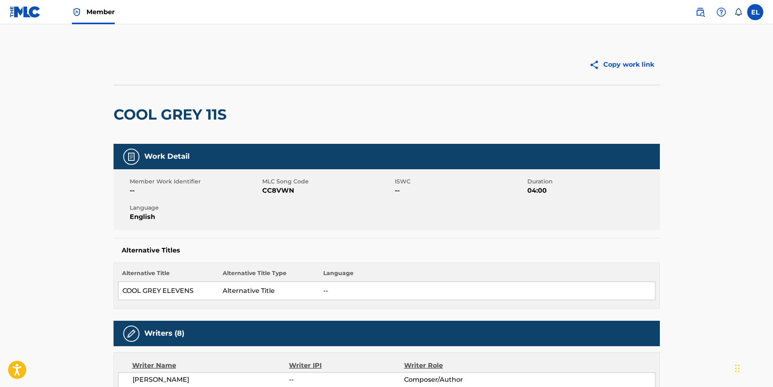
click at [282, 195] on span "CC8VWN" at bounding box center [327, 191] width 131 height 10
drag, startPoint x: 282, startPoint y: 195, endPoint x: 279, endPoint y: 191, distance: 4.9
click at [282, 195] on span "CC8VWN" at bounding box center [327, 191] width 131 height 10
copy span "CC8VWN"
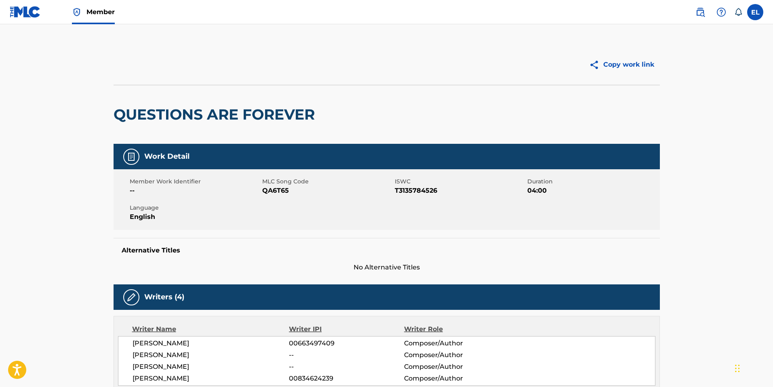
click at [278, 193] on span "QA6T65" at bounding box center [327, 191] width 131 height 10
drag, startPoint x: 278, startPoint y: 193, endPoint x: 282, endPoint y: 193, distance: 4.5
click at [278, 193] on span "QA6T65" at bounding box center [327, 191] width 131 height 10
copy span "QA6T65"
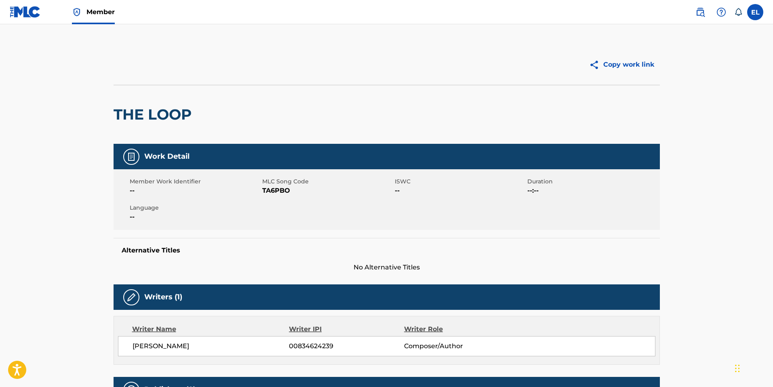
click at [277, 188] on span "TA6PBO" at bounding box center [327, 191] width 131 height 10
copy span "TA6PBO"
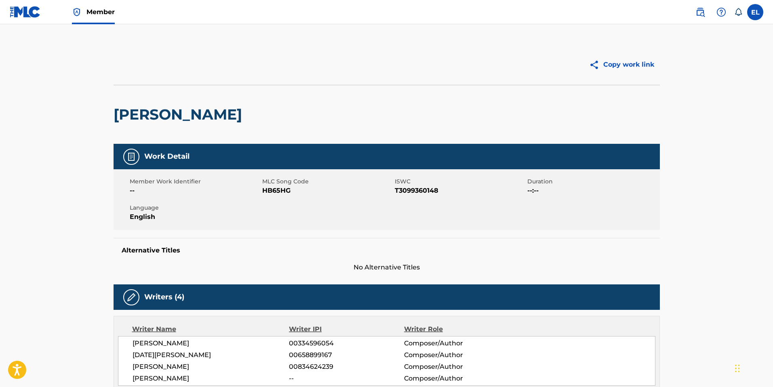
click at [279, 192] on span "HB65HG" at bounding box center [327, 191] width 131 height 10
copy span "HB65HG"
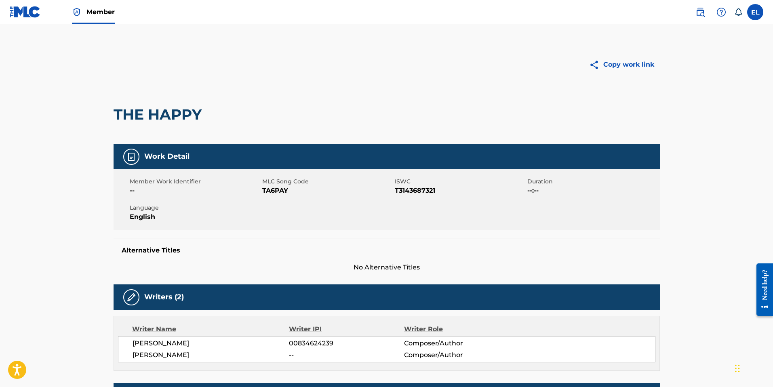
click at [281, 188] on span "TA6PAY" at bounding box center [327, 191] width 131 height 10
click at [281, 189] on span "TA6PAY" at bounding box center [327, 191] width 131 height 10
copy span "TA6PAY"
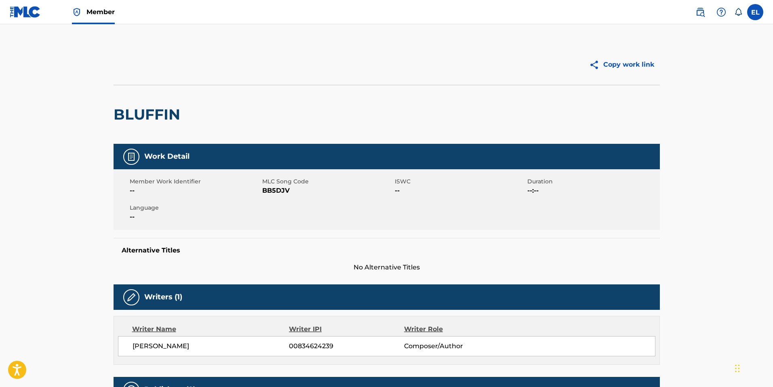
click at [279, 192] on span "BB5DJV" at bounding box center [327, 191] width 131 height 10
drag, startPoint x: 279, startPoint y: 192, endPoint x: 291, endPoint y: 194, distance: 11.5
click at [279, 192] on span "BB5DJV" at bounding box center [327, 191] width 131 height 10
copy span "BB5DJV"
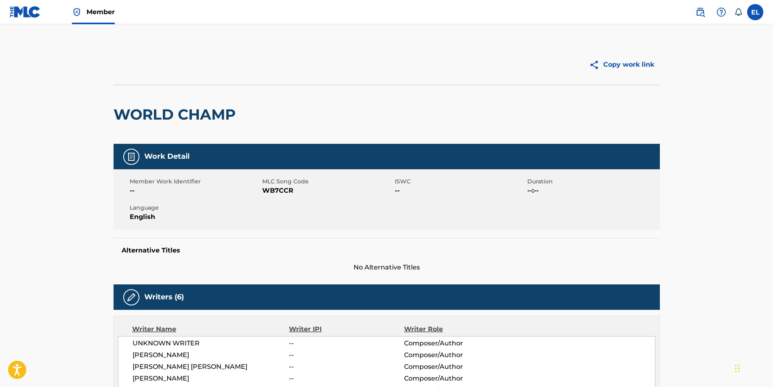
click at [277, 190] on span "WB7CCR" at bounding box center [327, 191] width 131 height 10
copy span "WB7CCR"
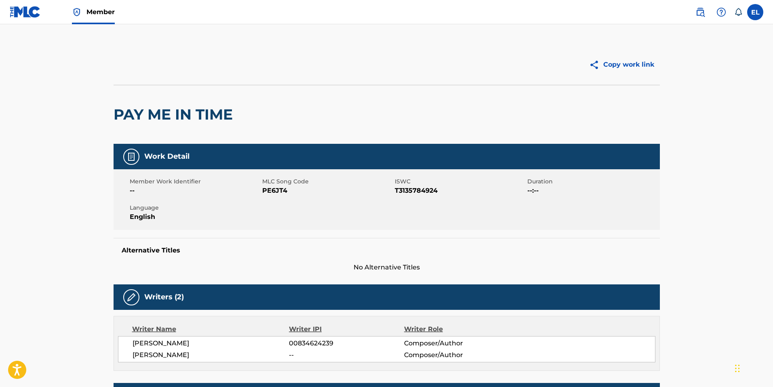
click at [281, 194] on span "PE6JT4" at bounding box center [327, 191] width 131 height 10
copy span "PE6JT4"
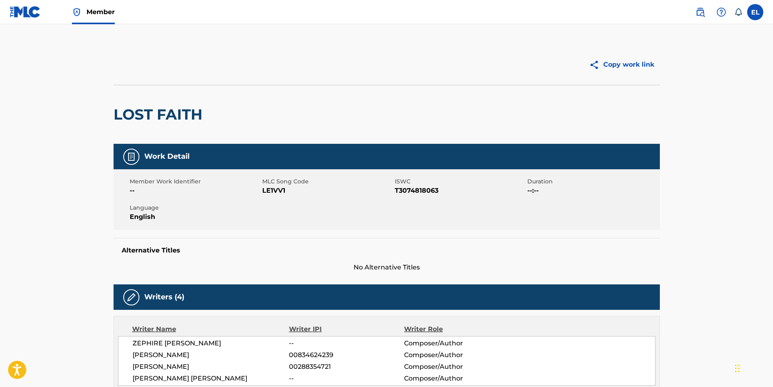
click at [270, 191] on span "LE1VV1" at bounding box center [327, 191] width 131 height 10
copy span "LE1VV1"
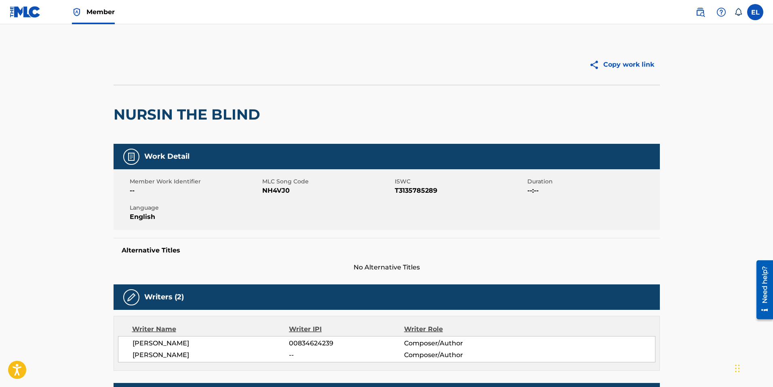
click at [279, 187] on span "NH4VJ0" at bounding box center [327, 191] width 131 height 10
copy span "NH4VJ0"
click at [271, 192] on span "CC8VWB" at bounding box center [327, 191] width 131 height 10
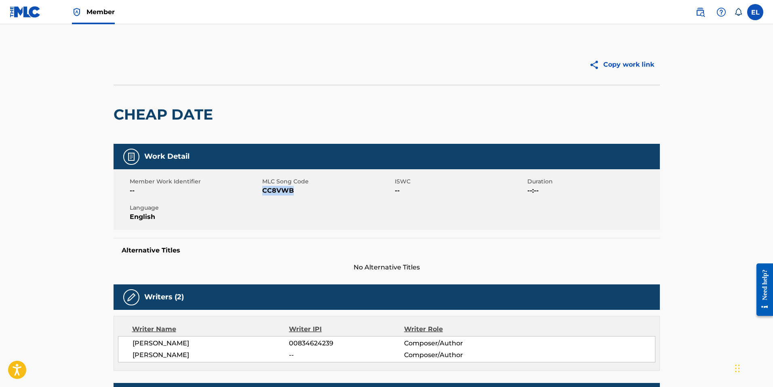
copy span "CC8VWB"
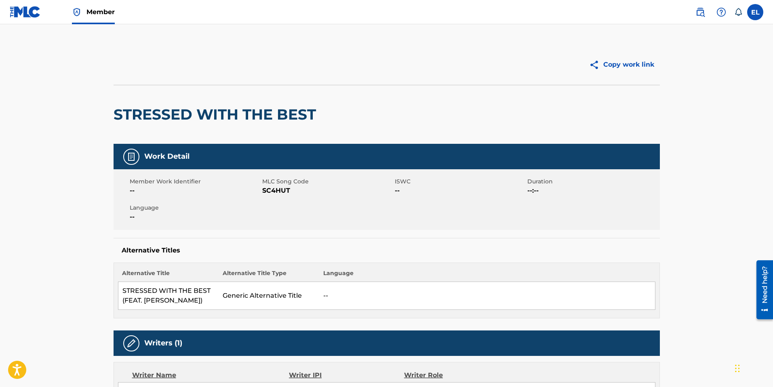
click at [269, 190] on span "SC4HUT" at bounding box center [327, 191] width 131 height 10
click at [268, 190] on span "SC4HUT" at bounding box center [327, 191] width 131 height 10
click at [275, 194] on span "SC4HUT" at bounding box center [327, 191] width 131 height 10
copy span "SC4HUT"
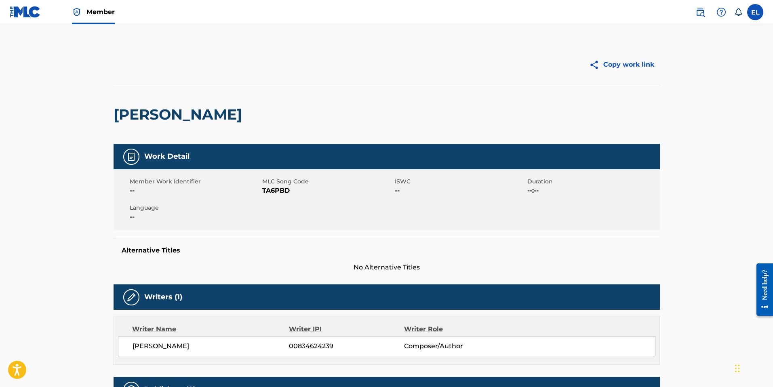
click at [269, 189] on span "TA6PBD" at bounding box center [327, 191] width 131 height 10
drag, startPoint x: 269, startPoint y: 189, endPoint x: 531, endPoint y: 221, distance: 264.3
click at [269, 189] on span "TA6PBD" at bounding box center [327, 191] width 131 height 10
copy span "TA6PBD"
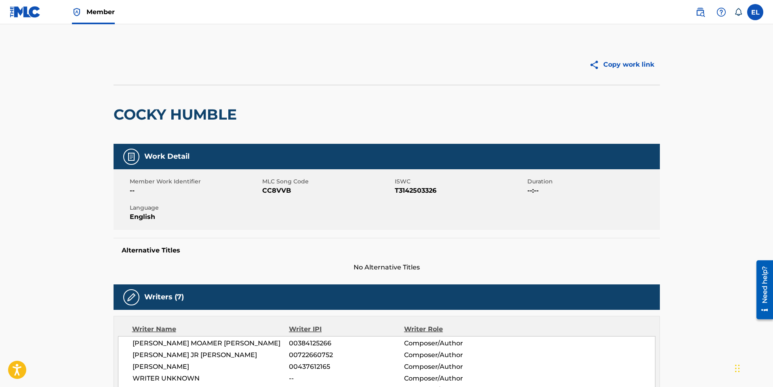
click at [275, 193] on span "CC8VVB" at bounding box center [327, 191] width 131 height 10
copy span "CC8VVB"
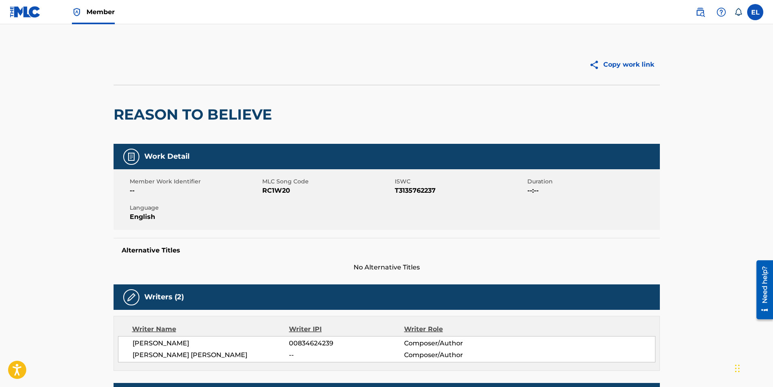
click at [274, 191] on span "RC1W20" at bounding box center [327, 191] width 131 height 10
copy span "RC1W20"
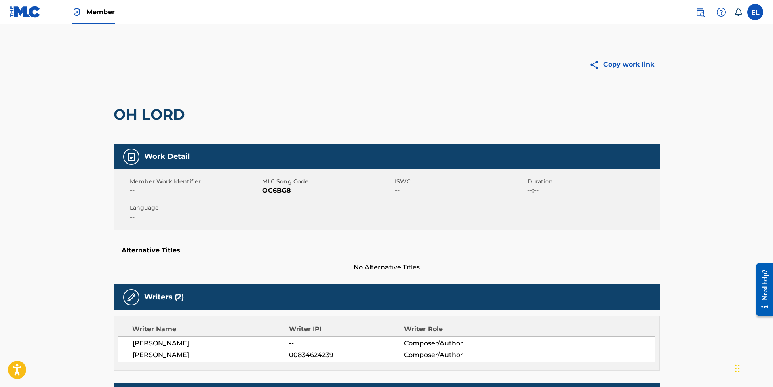
click at [268, 189] on span "OC6BG8" at bounding box center [327, 191] width 131 height 10
drag, startPoint x: 268, startPoint y: 189, endPoint x: 428, endPoint y: 200, distance: 160.9
click at [267, 189] on span "OC6BG8" at bounding box center [327, 191] width 131 height 10
copy span "OC6BG8"
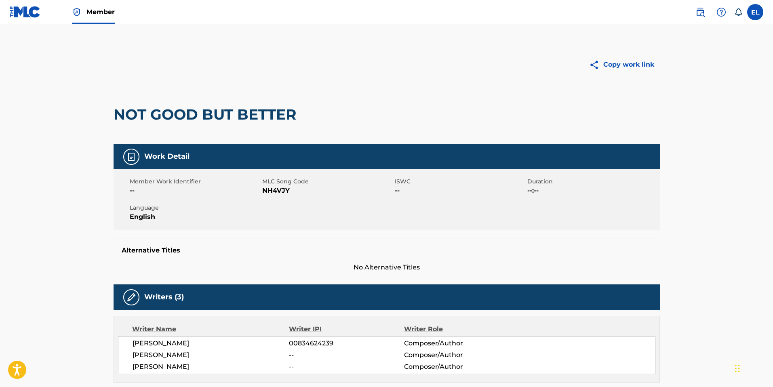
click at [269, 190] on span "NH4VJY" at bounding box center [327, 191] width 131 height 10
drag, startPoint x: 269, startPoint y: 190, endPoint x: 389, endPoint y: 193, distance: 120.5
click at [269, 190] on span "NH4VJY" at bounding box center [327, 191] width 131 height 10
copy span "NH4VJY"
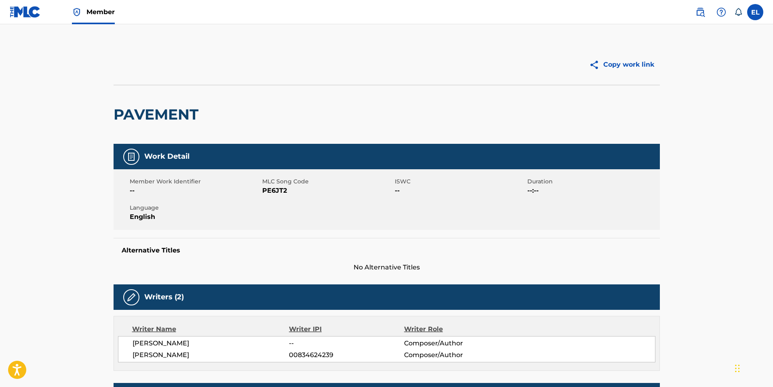
click at [276, 191] on span "PE6JT2" at bounding box center [327, 191] width 131 height 10
copy span "PE6JT2"
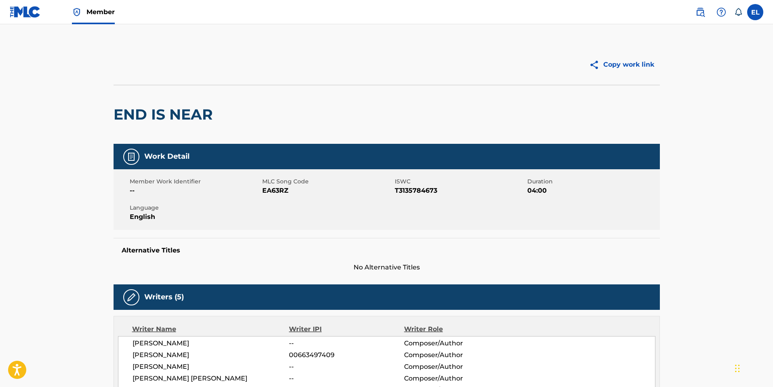
click at [275, 195] on span "EA63RZ" at bounding box center [327, 191] width 131 height 10
click at [275, 194] on span "EA63RZ" at bounding box center [327, 191] width 131 height 10
copy span "EA63RZ"
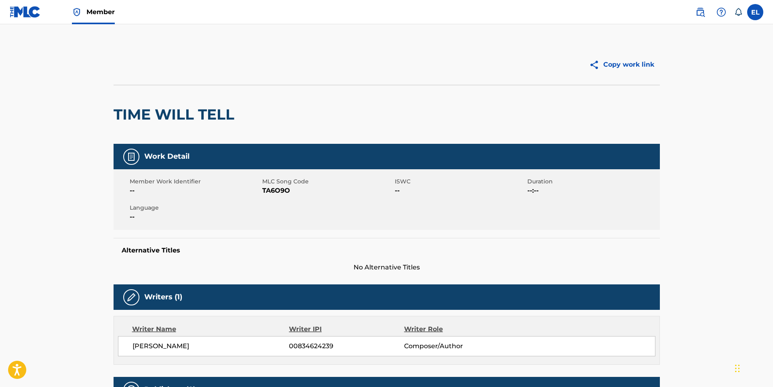
click at [274, 188] on span "TA6O9O" at bounding box center [327, 191] width 131 height 10
copy span "TA6O9O"
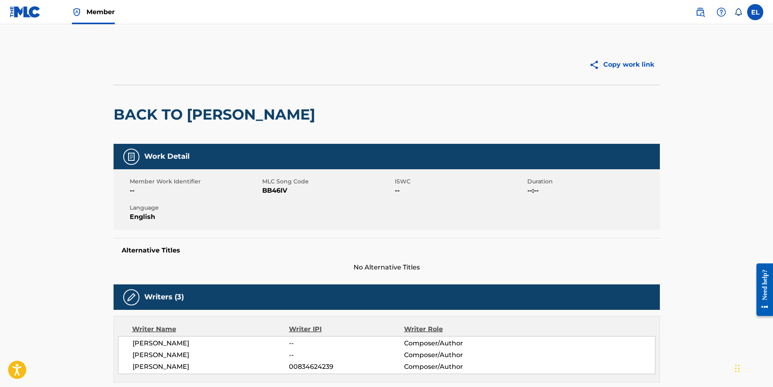
click at [264, 190] on span "BB46IV" at bounding box center [327, 191] width 131 height 10
click at [264, 191] on span "BB46IV" at bounding box center [327, 191] width 131 height 10
copy span "BB46IV"
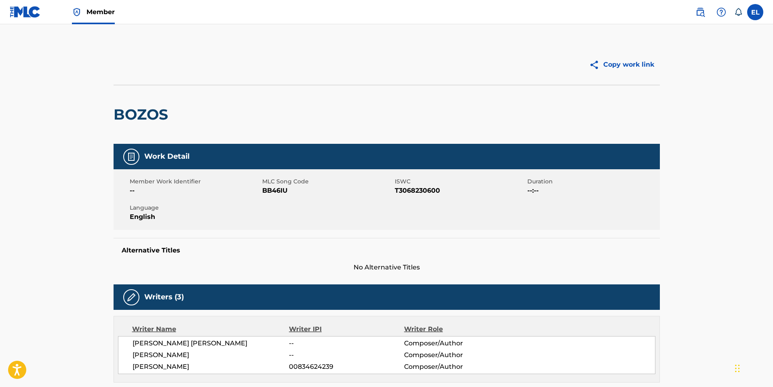
click at [279, 190] on span "BB46IU" at bounding box center [327, 191] width 131 height 10
drag, startPoint x: 279, startPoint y: 190, endPoint x: 322, endPoint y: 195, distance: 43.9
click at [280, 191] on span "BB46IU" at bounding box center [327, 191] width 131 height 10
copy span "BB46IU"
click at [277, 191] on span "SC4HS2" at bounding box center [327, 191] width 131 height 10
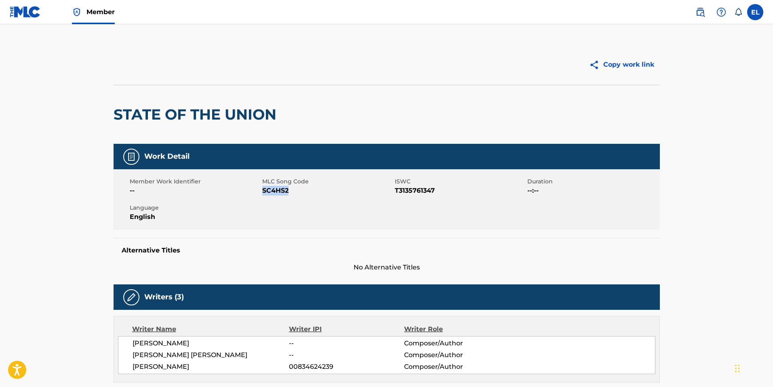
drag, startPoint x: 277, startPoint y: 191, endPoint x: 461, endPoint y: 193, distance: 184.4
click at [279, 192] on span "SC4HS2" at bounding box center [327, 191] width 131 height 10
copy span "SC4HS2"
click at [274, 190] on span "LE1VVF" at bounding box center [327, 191] width 131 height 10
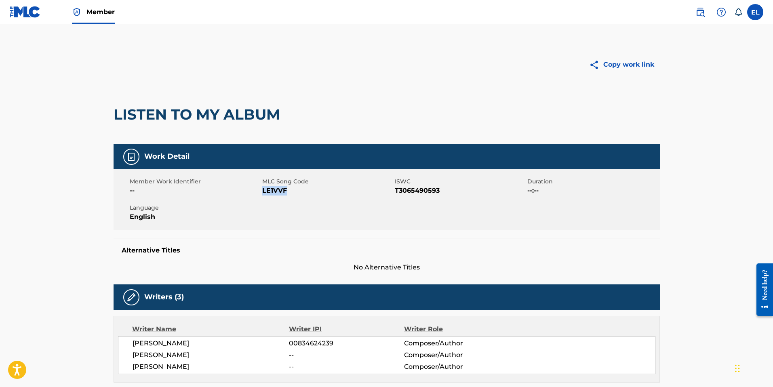
copy span "LE1VVF"
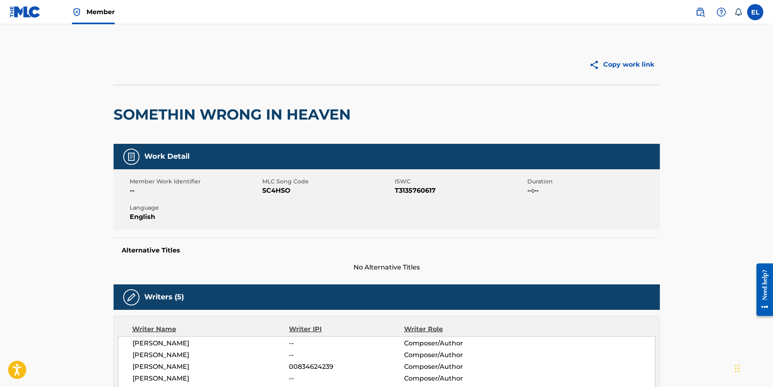
click at [279, 188] on span "SC4HSO" at bounding box center [327, 191] width 131 height 10
drag, startPoint x: 279, startPoint y: 188, endPoint x: 407, endPoint y: 199, distance: 128.6
click at [279, 188] on span "SC4HSO" at bounding box center [327, 191] width 131 height 10
copy span "SC4HSO"
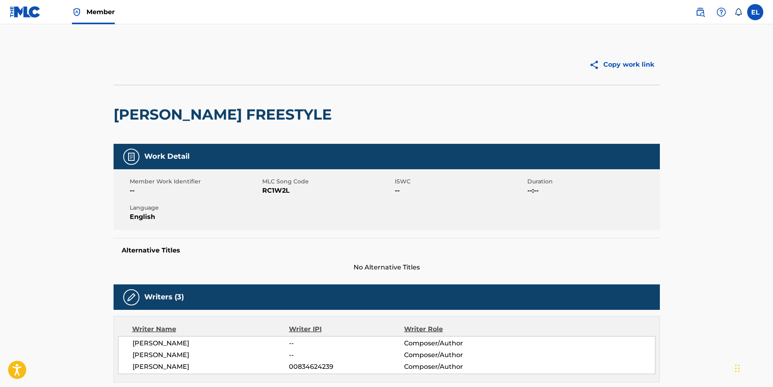
click at [276, 193] on span "RC1W2L" at bounding box center [327, 191] width 131 height 10
click at [276, 192] on span "RC1W2L" at bounding box center [327, 191] width 131 height 10
click at [284, 192] on span "RC1W2L" at bounding box center [327, 191] width 131 height 10
copy span "RC1W2L"
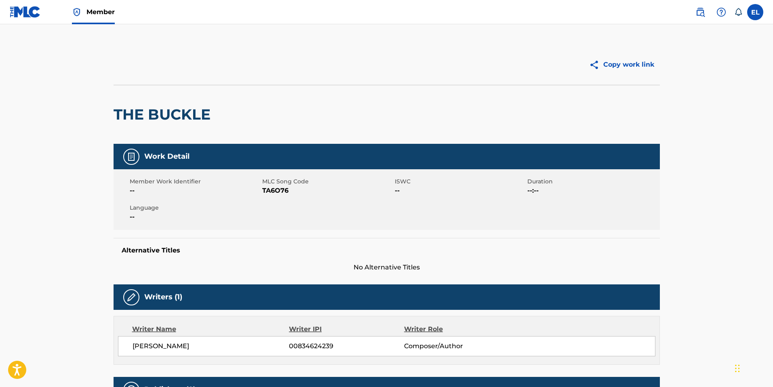
click at [273, 190] on span "TA6O76" at bounding box center [327, 191] width 131 height 10
click at [273, 189] on span "TA6O76" at bounding box center [327, 191] width 131 height 10
copy span "TA6O76"
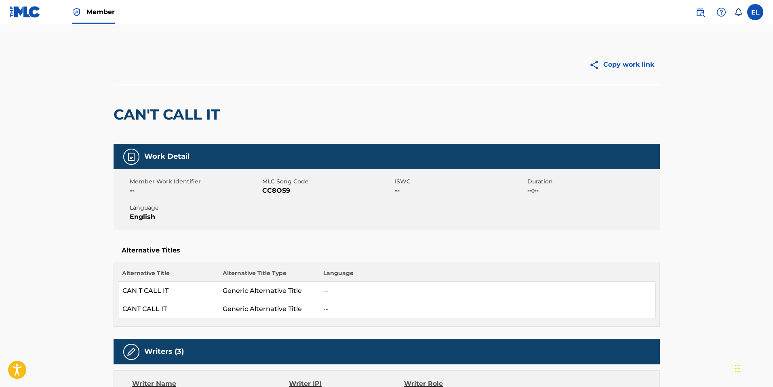
click at [277, 188] on span "CC8OS9" at bounding box center [327, 191] width 131 height 10
copy span "CC8OS9"
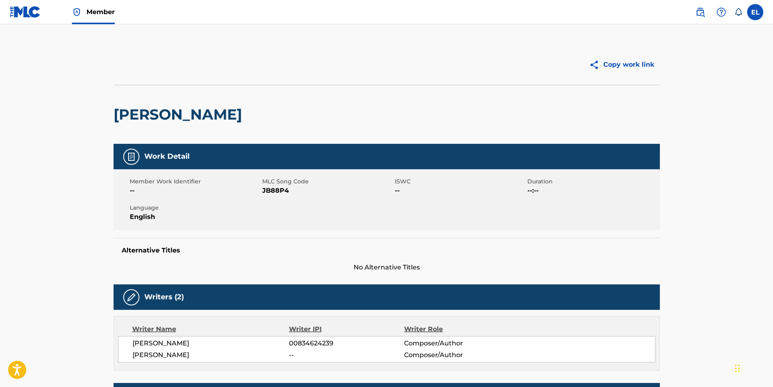
click at [274, 189] on span "JB88P4" at bounding box center [327, 191] width 131 height 10
click at [274, 190] on span "JB88P4" at bounding box center [327, 191] width 131 height 10
copy span "JB88P4"
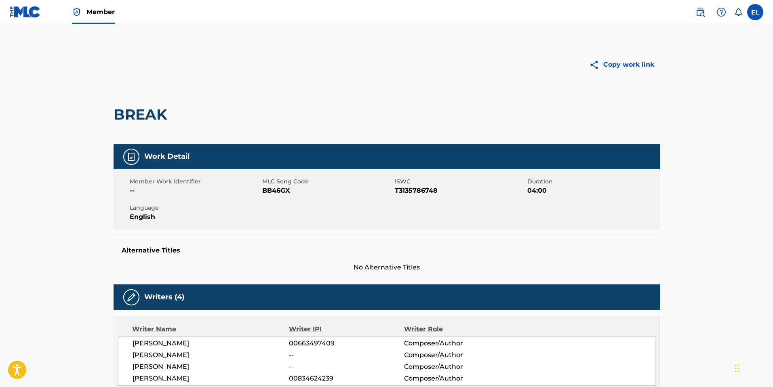
click at [275, 193] on span "BB46GX" at bounding box center [327, 191] width 131 height 10
drag, startPoint x: 275, startPoint y: 193, endPoint x: 317, endPoint y: 192, distance: 42.5
click at [275, 194] on span "BB46GX" at bounding box center [327, 191] width 131 height 10
copy span "BB46GX"
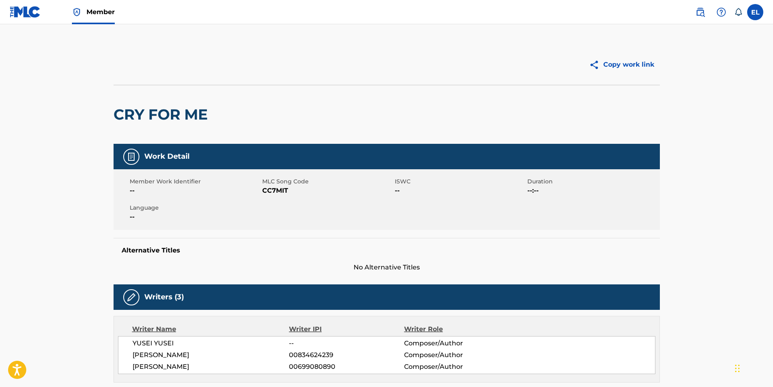
click at [284, 190] on span "CC7MIT" at bounding box center [327, 191] width 131 height 10
copy span "CC7MIT"
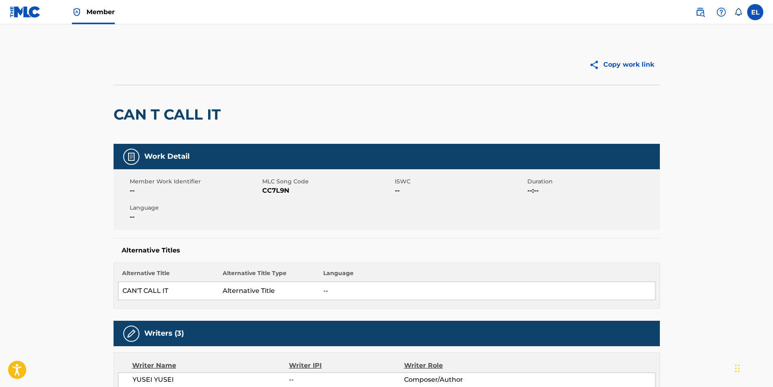
click at [280, 194] on span "CC7L9N" at bounding box center [327, 191] width 131 height 10
click at [281, 192] on span "CC7L9N" at bounding box center [327, 191] width 131 height 10
copy span "CC7L9N"
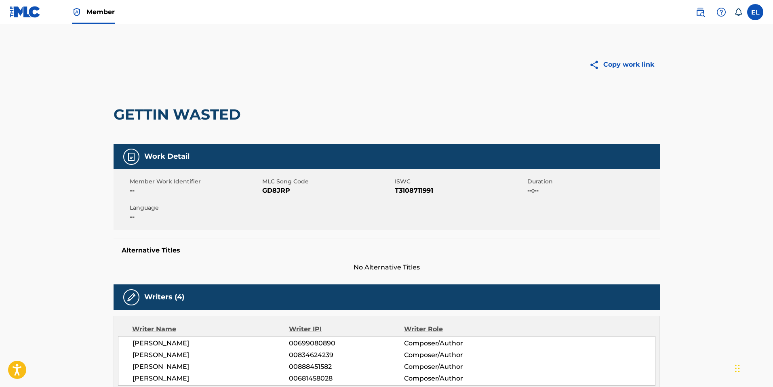
click at [281, 190] on span "GD8JRP" at bounding box center [327, 191] width 131 height 10
copy span "GD8JRP"
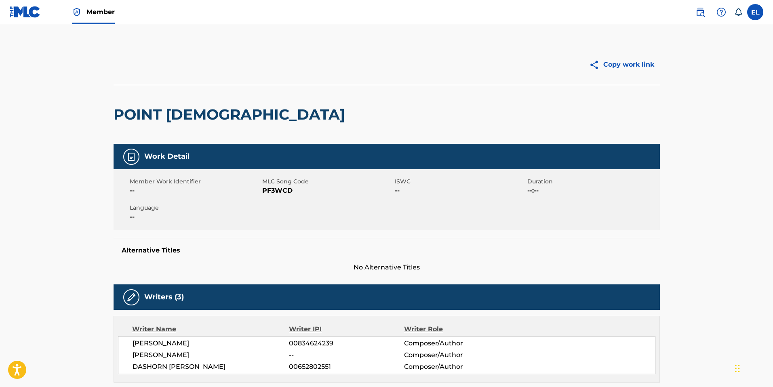
click at [266, 193] on span "PF3WCD" at bounding box center [327, 191] width 131 height 10
copy span "PF3WCD"
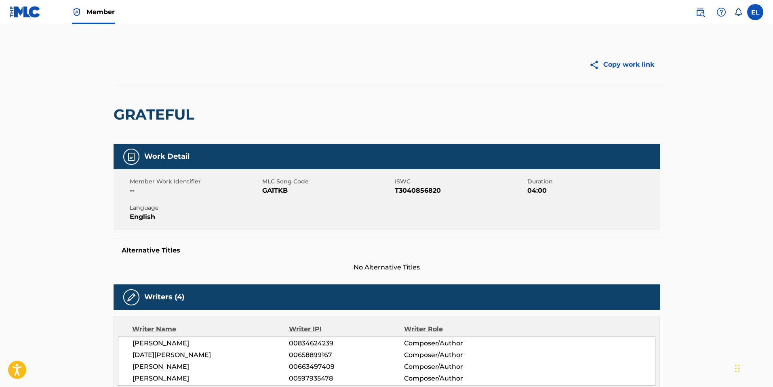
click at [278, 190] on span "GA1TKB" at bounding box center [327, 191] width 131 height 10
drag, startPoint x: 278, startPoint y: 190, endPoint x: 287, endPoint y: 192, distance: 8.7
click at [278, 190] on span "GA1TKB" at bounding box center [327, 191] width 131 height 10
copy span "GA1TKB"
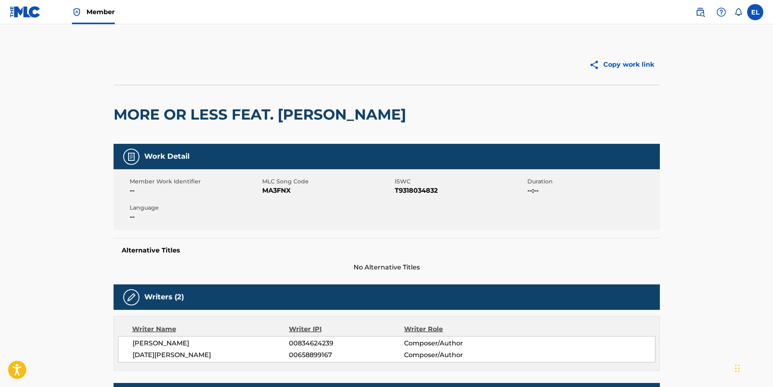
click at [281, 191] on span "MA3FNX" at bounding box center [327, 191] width 131 height 10
click at [281, 192] on span "MA3FNX" at bounding box center [327, 191] width 131 height 10
copy span "MA3FNX"
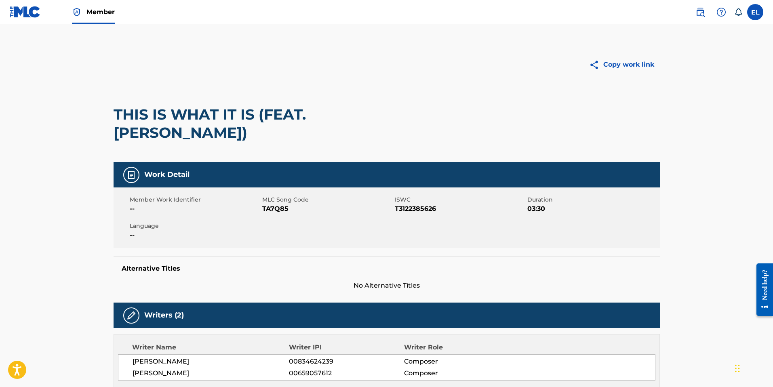
click at [272, 207] on span "TA7Q85" at bounding box center [327, 209] width 131 height 10
copy span "TA7Q85"
